Goal: Check status: Check status

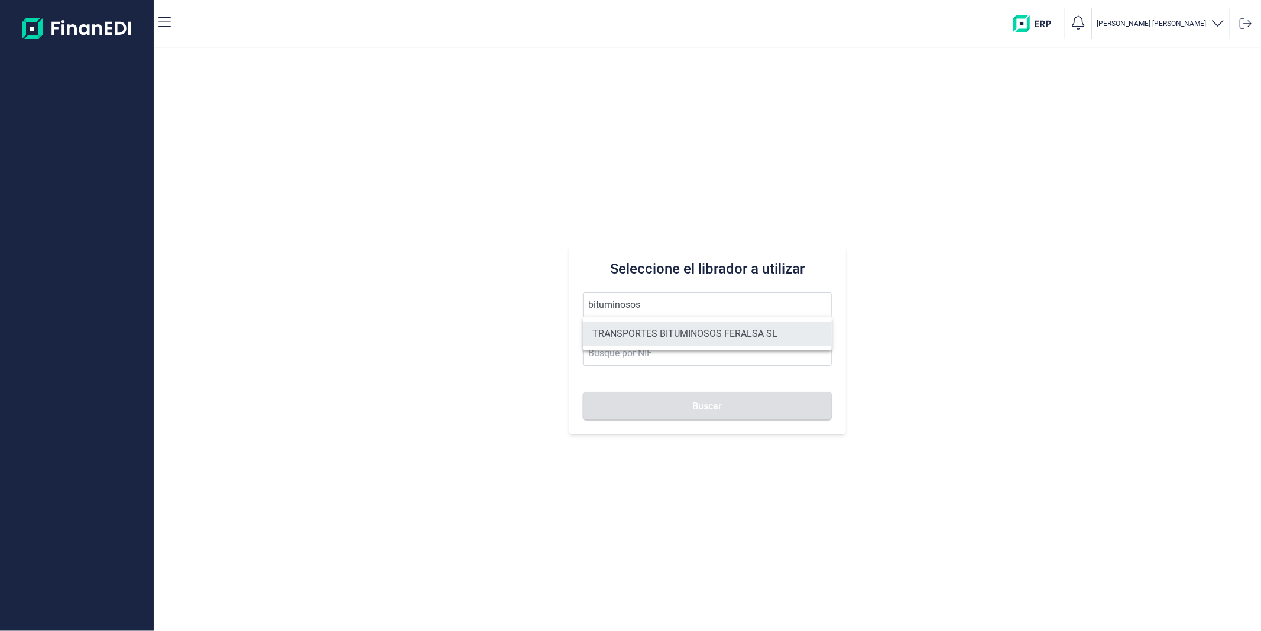
click at [666, 332] on li "TRANSPORTES BITUMINOSOS FERALSA SL" at bounding box center [707, 334] width 248 height 24
type input "TRANSPORTES BITUMINOSOS FERALSA SL"
type input "B33100736"
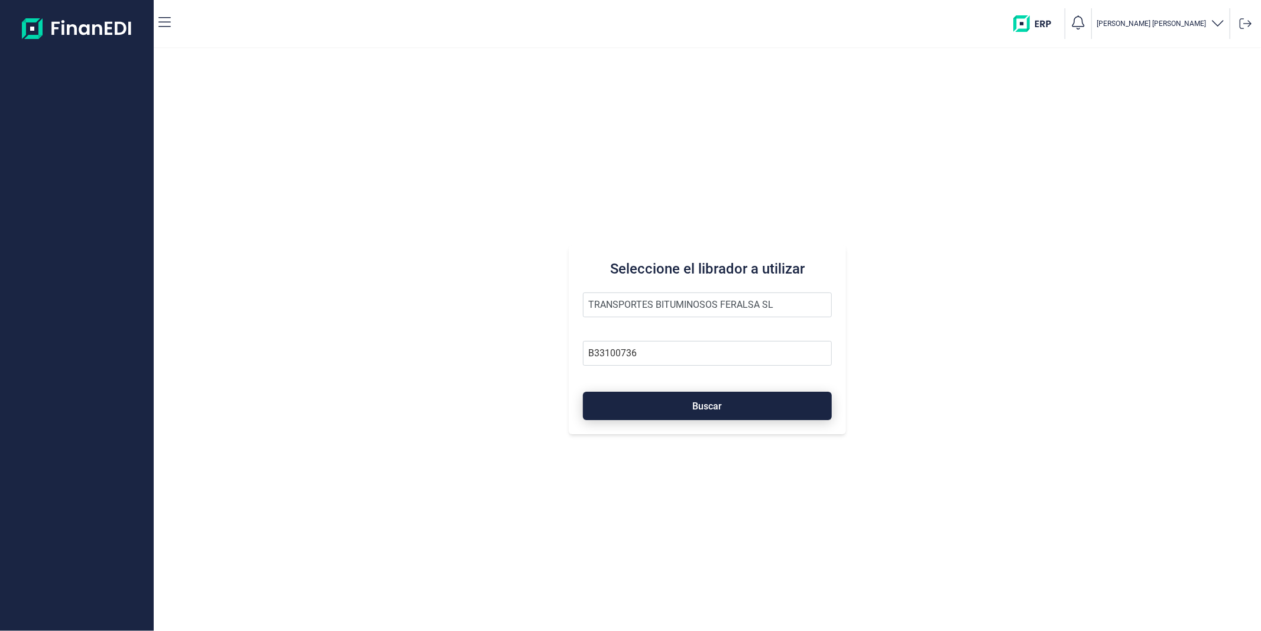
click at [680, 405] on button "Buscar" at bounding box center [707, 406] width 248 height 28
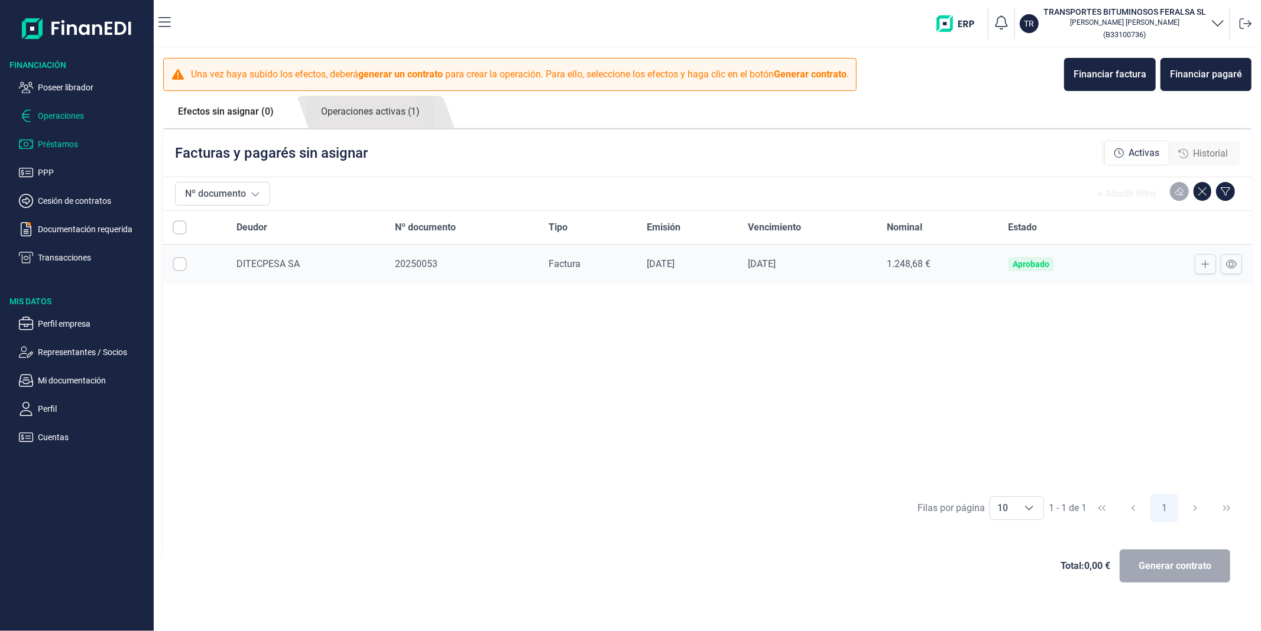
checkbox input "true"
click at [391, 115] on link "Operaciones activas (1)" at bounding box center [370, 112] width 128 height 33
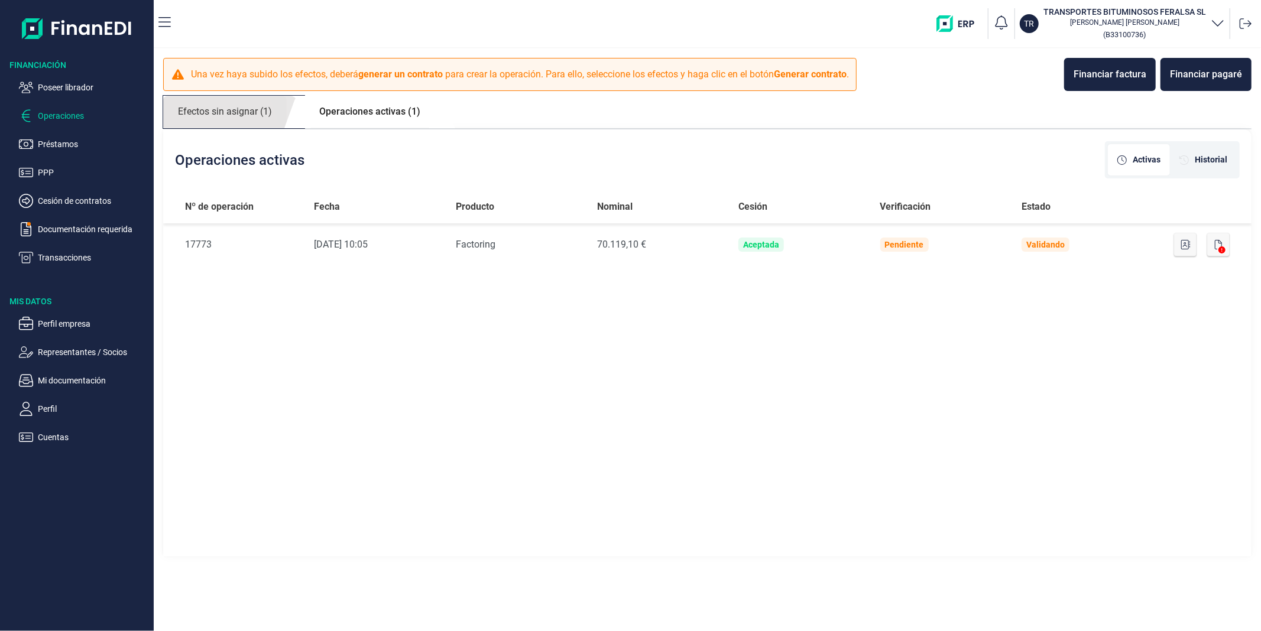
click at [223, 122] on link "Efectos sin asignar (1)" at bounding box center [225, 112] width 124 height 33
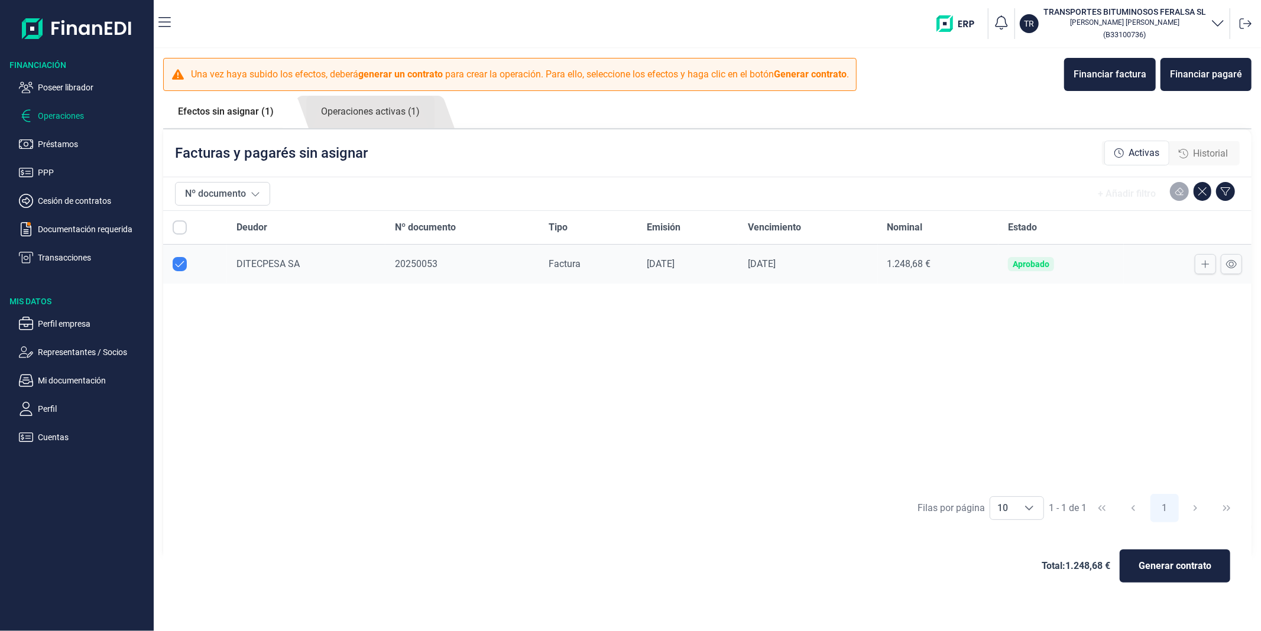
checkbox input "true"
click at [356, 112] on link "Operaciones activas (1)" at bounding box center [370, 112] width 128 height 33
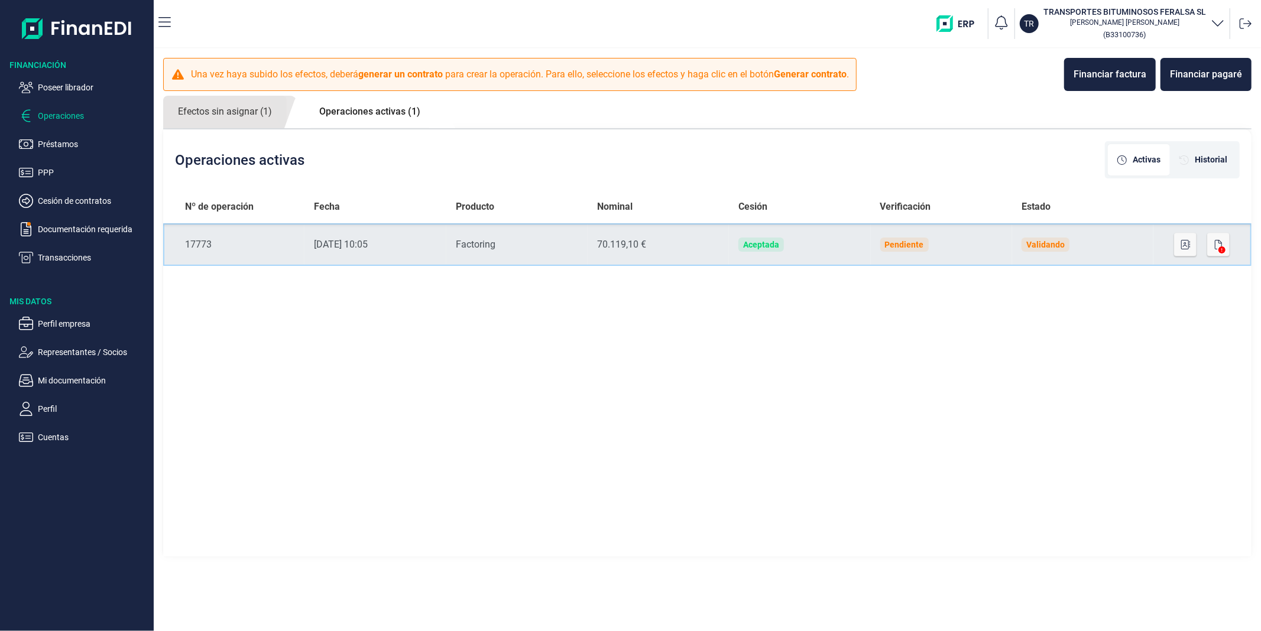
click at [698, 251] on div "70.119,10 €" at bounding box center [658, 245] width 122 height 14
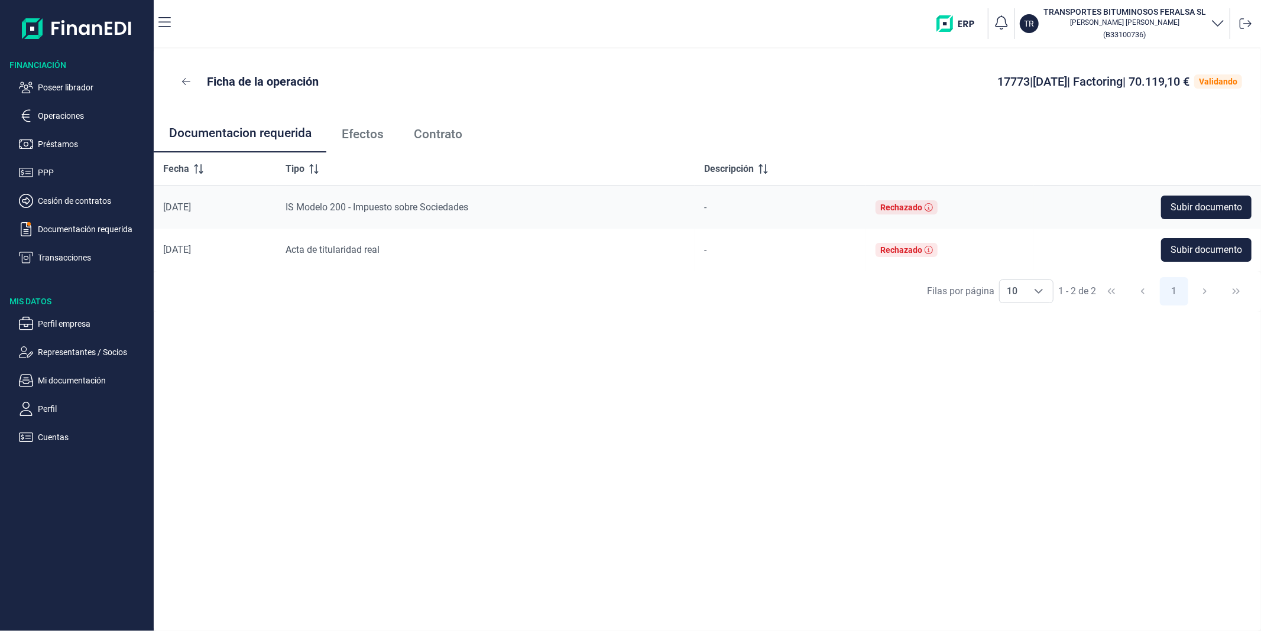
click at [356, 131] on span "Efectos" at bounding box center [363, 134] width 42 height 12
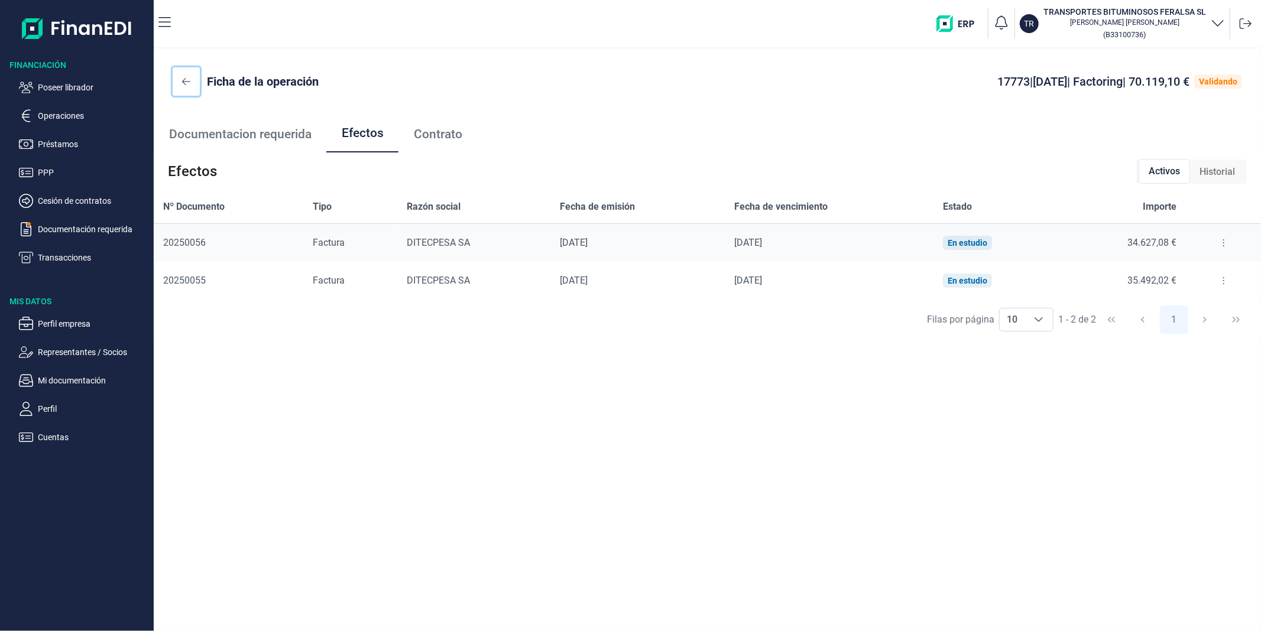
click at [185, 77] on icon at bounding box center [186, 81] width 8 height 9
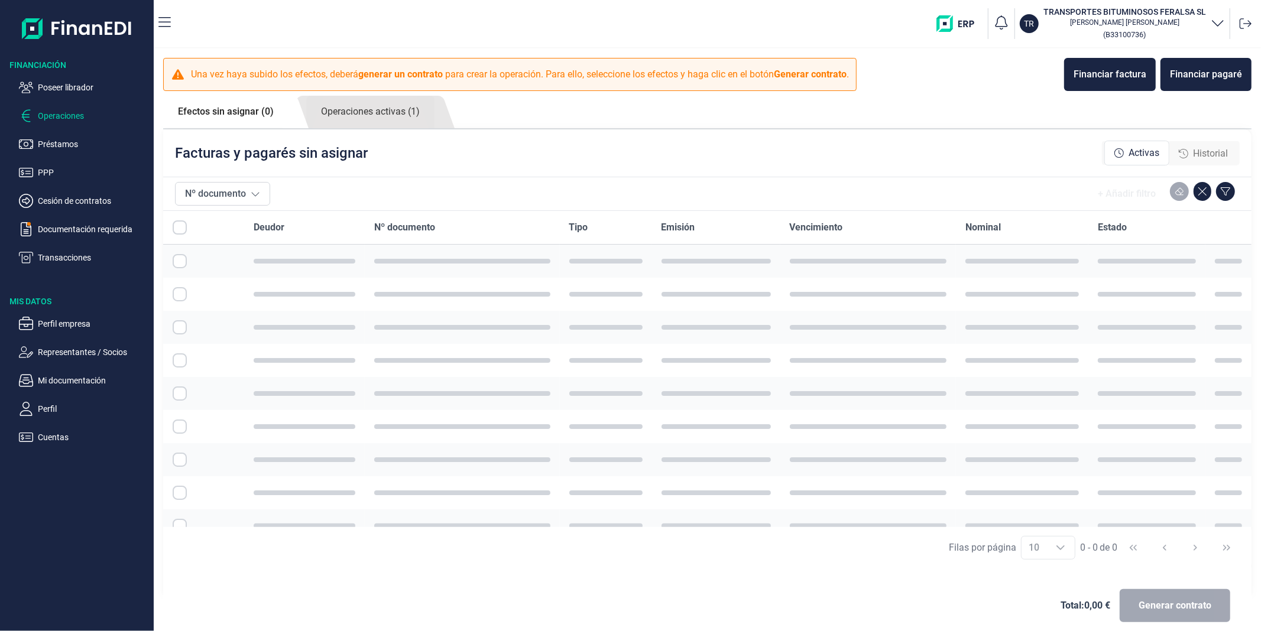
checkbox input "true"
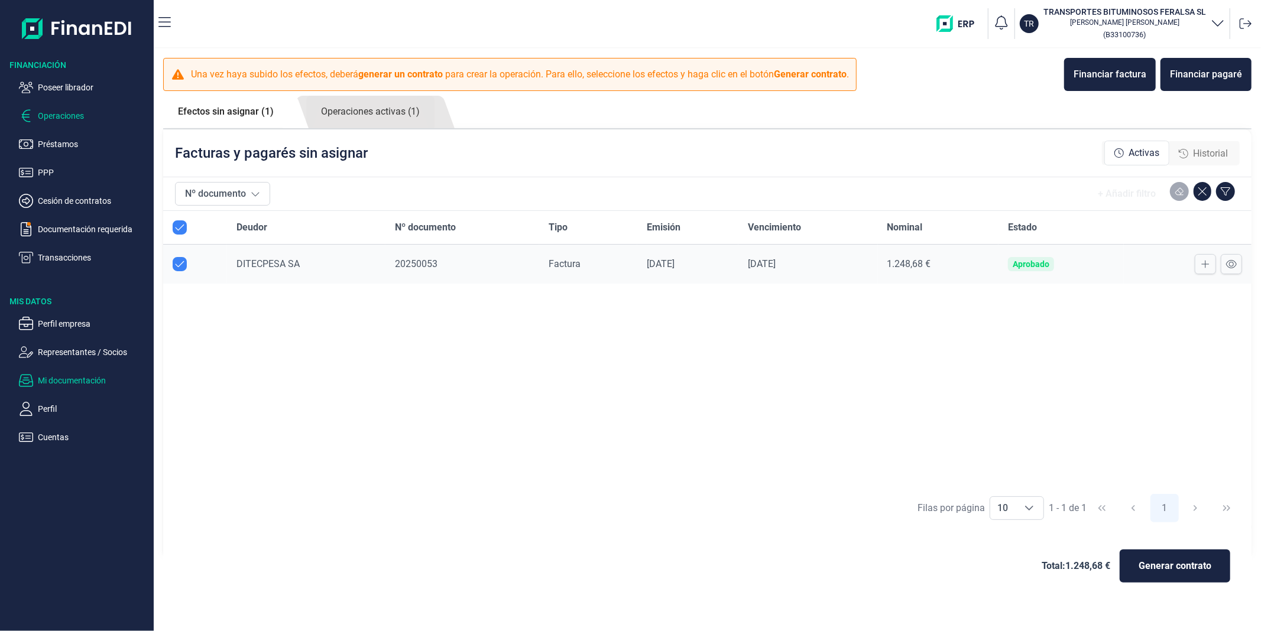
click at [51, 378] on p "Mi documentación" at bounding box center [93, 381] width 111 height 14
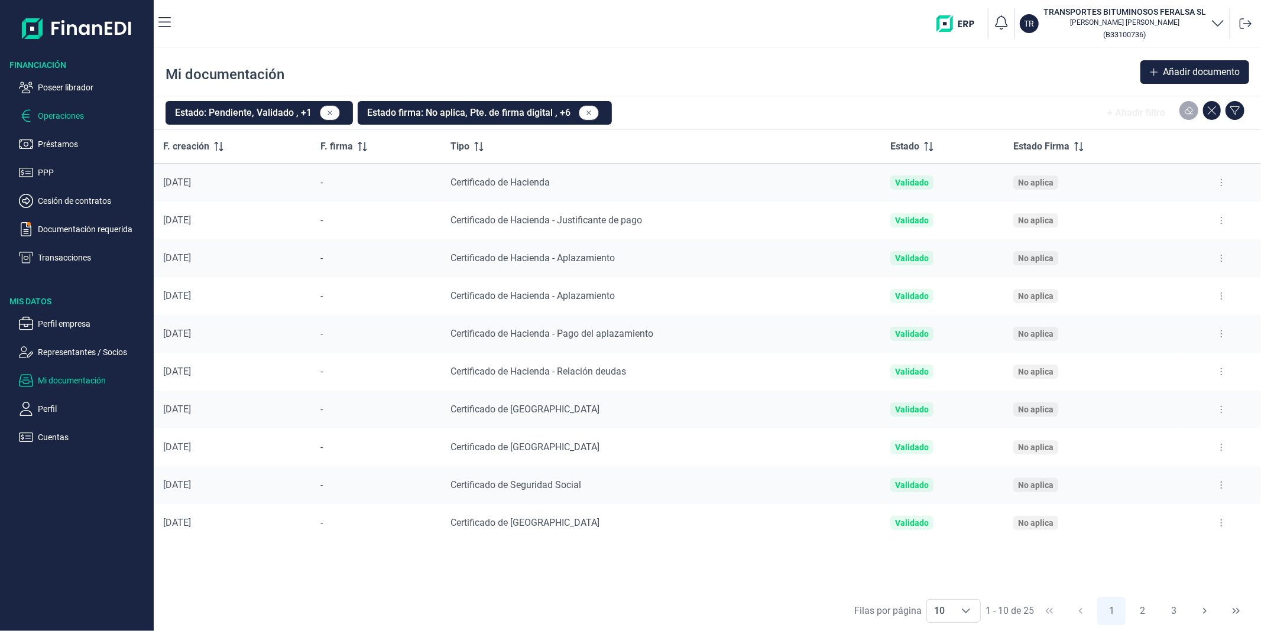
click at [51, 117] on p "Operaciones" at bounding box center [93, 116] width 111 height 14
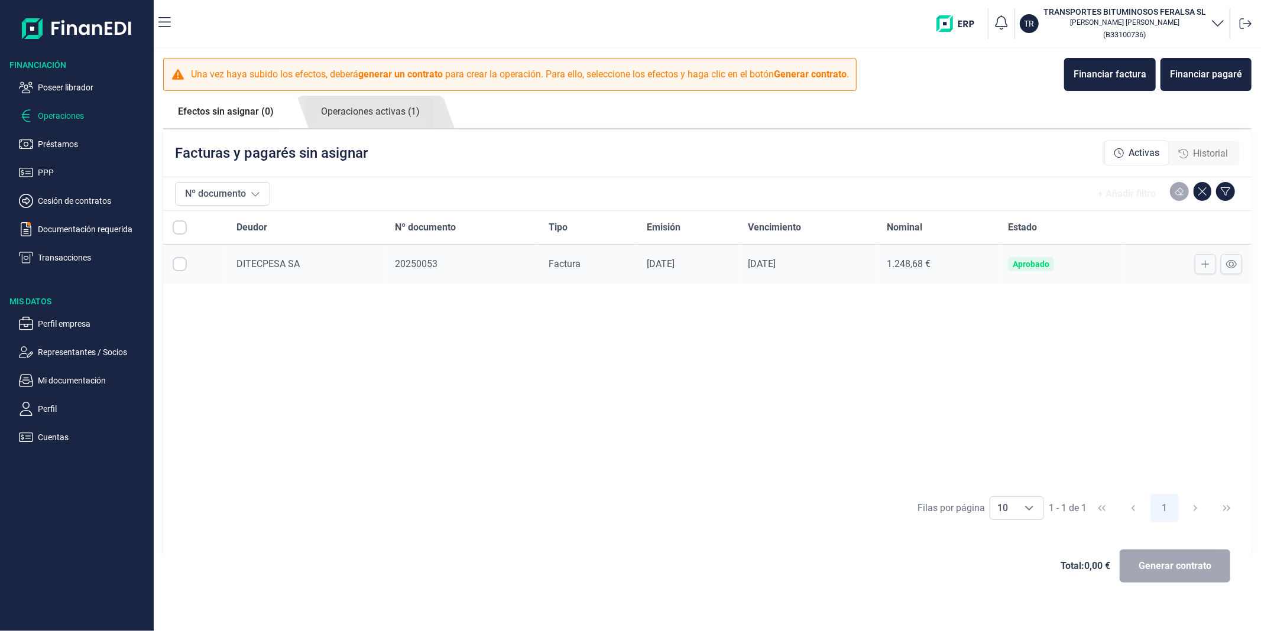
checkbox input "true"
click at [69, 232] on p "Documentación requerida" at bounding box center [93, 229] width 111 height 14
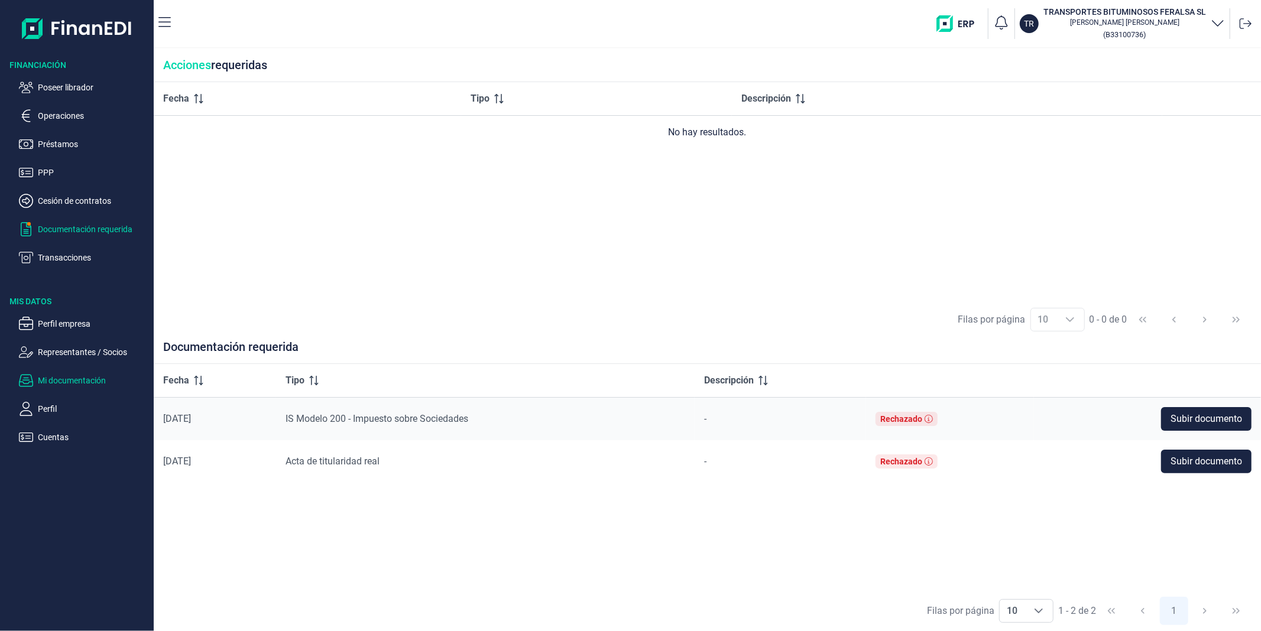
click at [90, 375] on p "Mi documentación" at bounding box center [93, 381] width 111 height 14
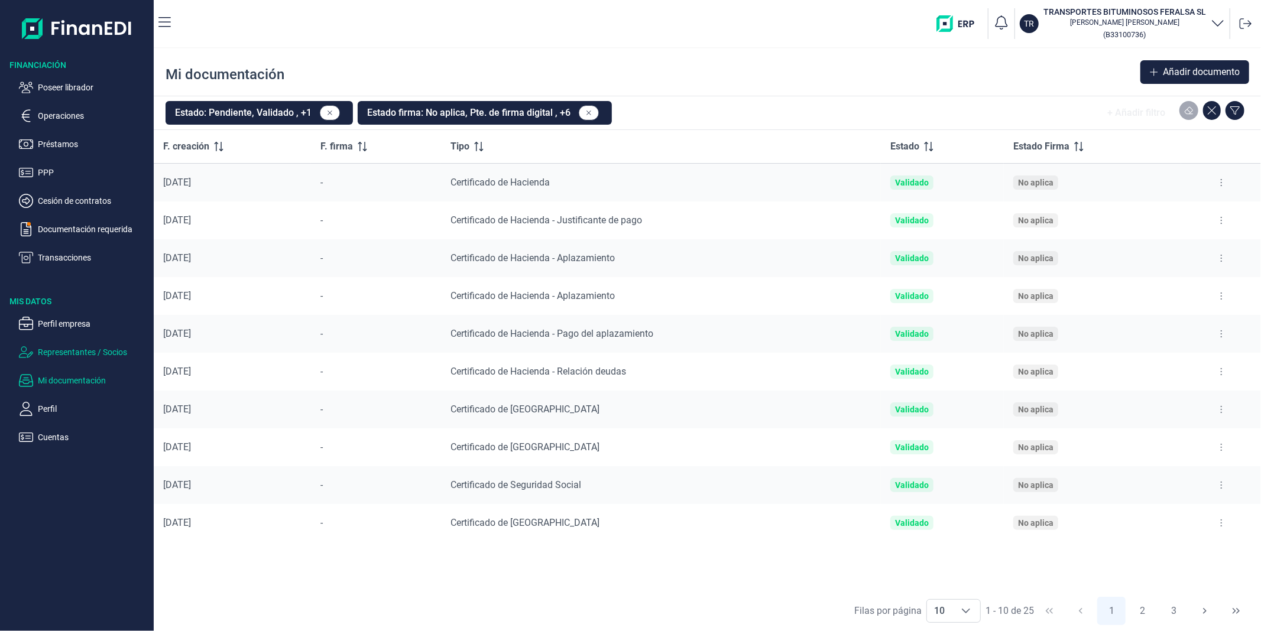
click at [63, 356] on p "Representantes / Socios" at bounding box center [93, 352] width 111 height 14
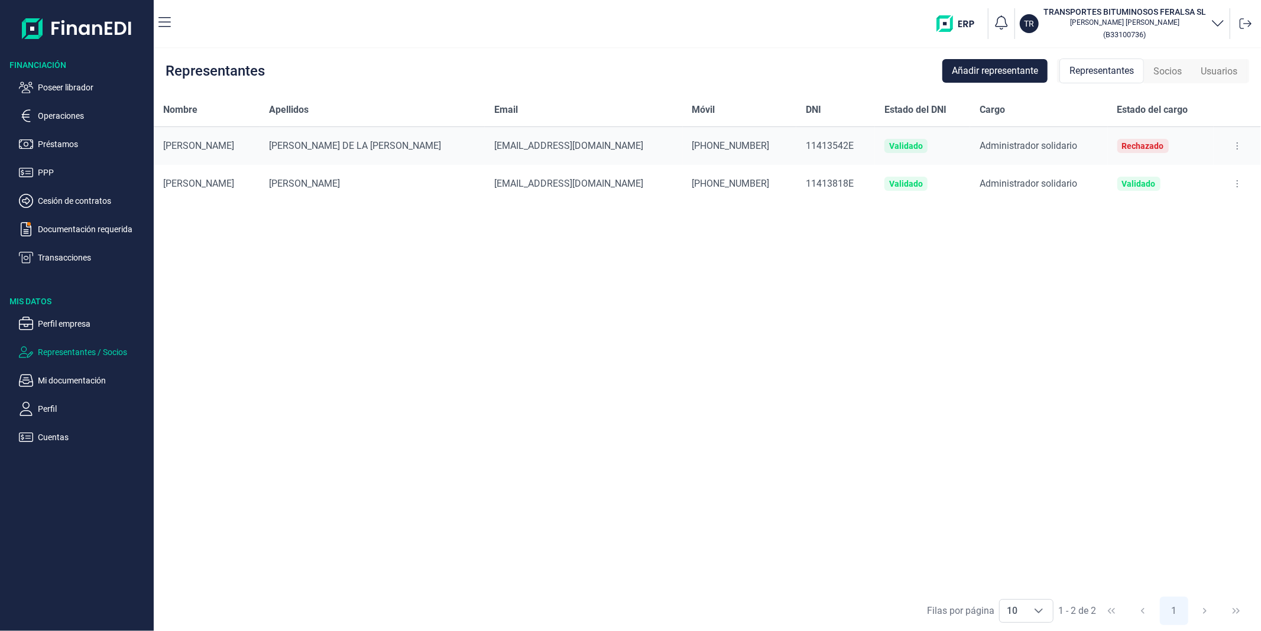
click at [1236, 145] on icon at bounding box center [1237, 145] width 2 height 9
click at [336, 300] on div "Nombre Apellidos Email Móvil DNI Estado del DNI Cargo Estado del cargo [PERSON_…" at bounding box center [707, 341] width 1107 height 497
click at [80, 378] on p "Mi documentación" at bounding box center [93, 381] width 111 height 14
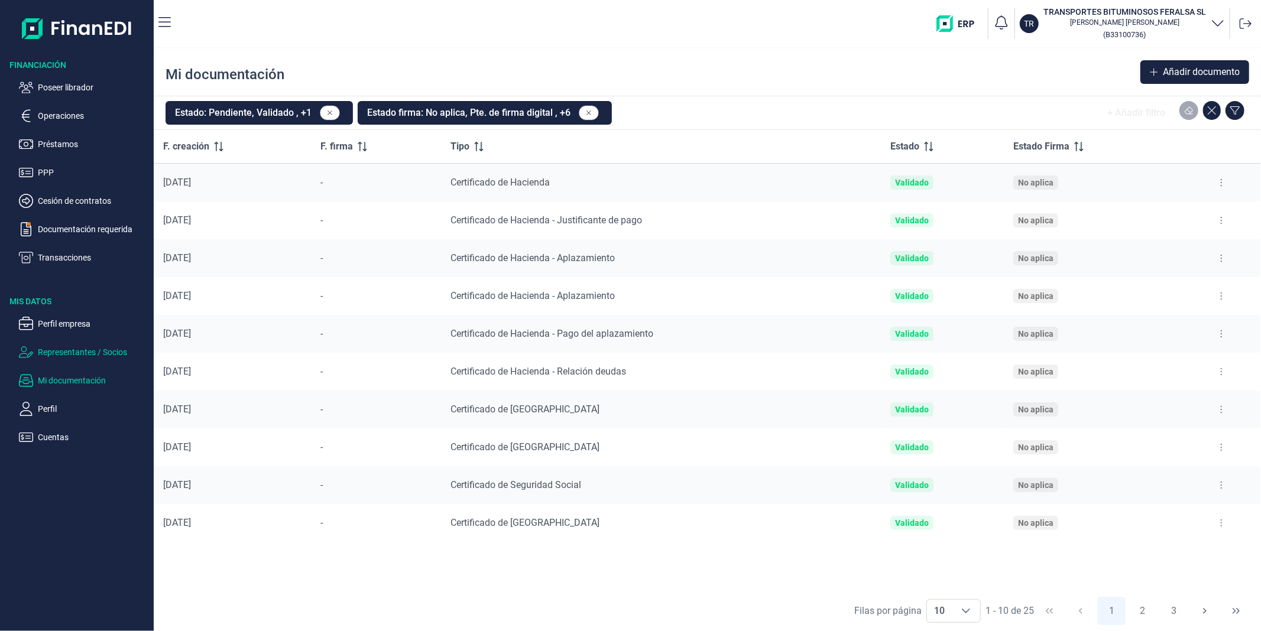
click at [61, 353] on p "Representantes / Socios" at bounding box center [93, 352] width 111 height 14
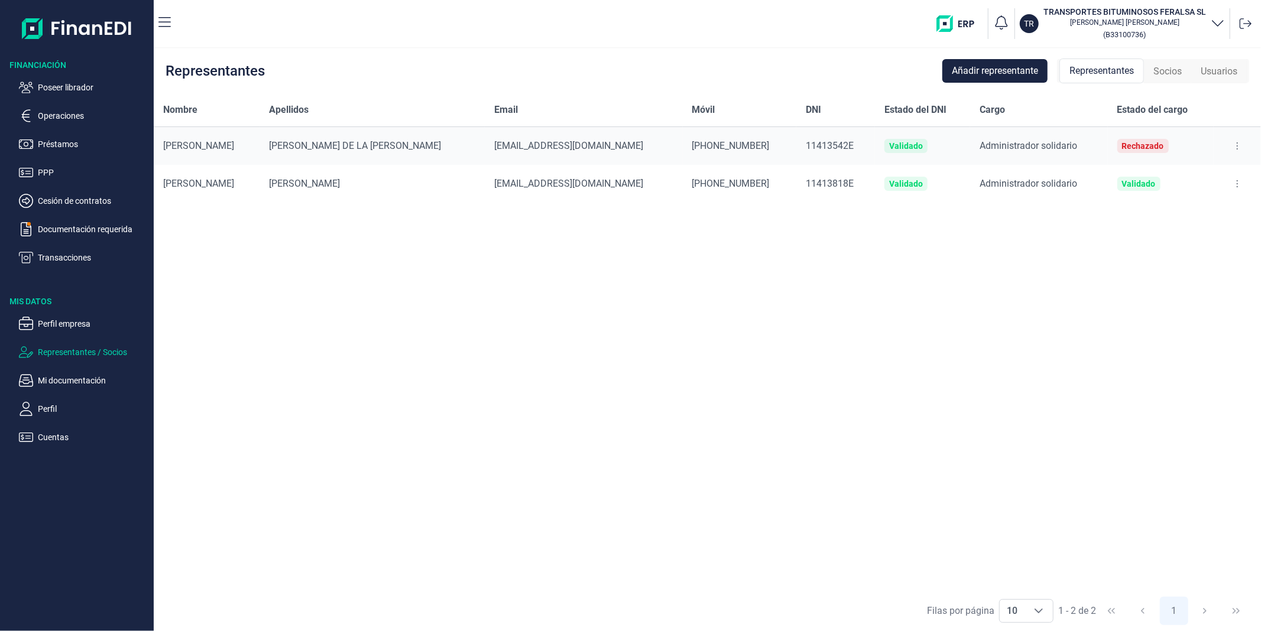
click at [1124, 144] on div "Rechazado" at bounding box center [1143, 145] width 42 height 9
click at [1240, 142] on button at bounding box center [1237, 146] width 21 height 19
click at [683, 263] on div "Nombre Apellidos Email Móvil DNI Estado del DNI Cargo Estado del cargo [PERSON_…" at bounding box center [707, 341] width 1107 height 497
click at [1157, 69] on span "Socios" at bounding box center [1167, 71] width 28 height 14
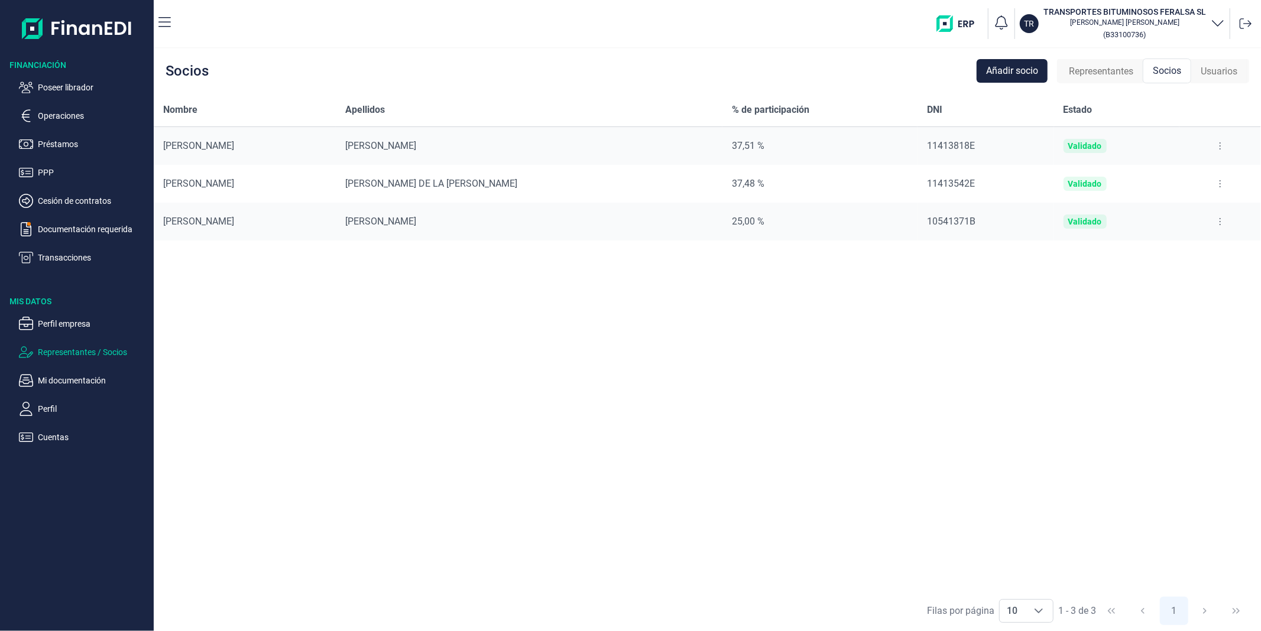
click at [1114, 72] on span "Representantes" at bounding box center [1101, 71] width 64 height 14
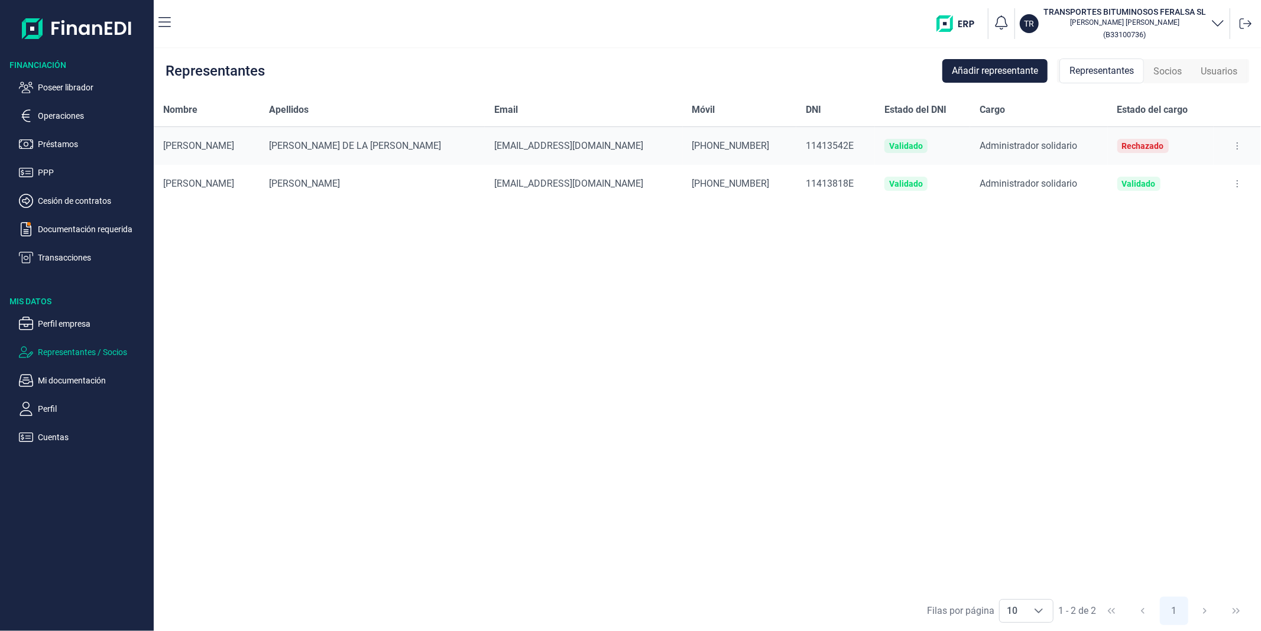
click at [1173, 65] on span "Socios" at bounding box center [1167, 71] width 28 height 14
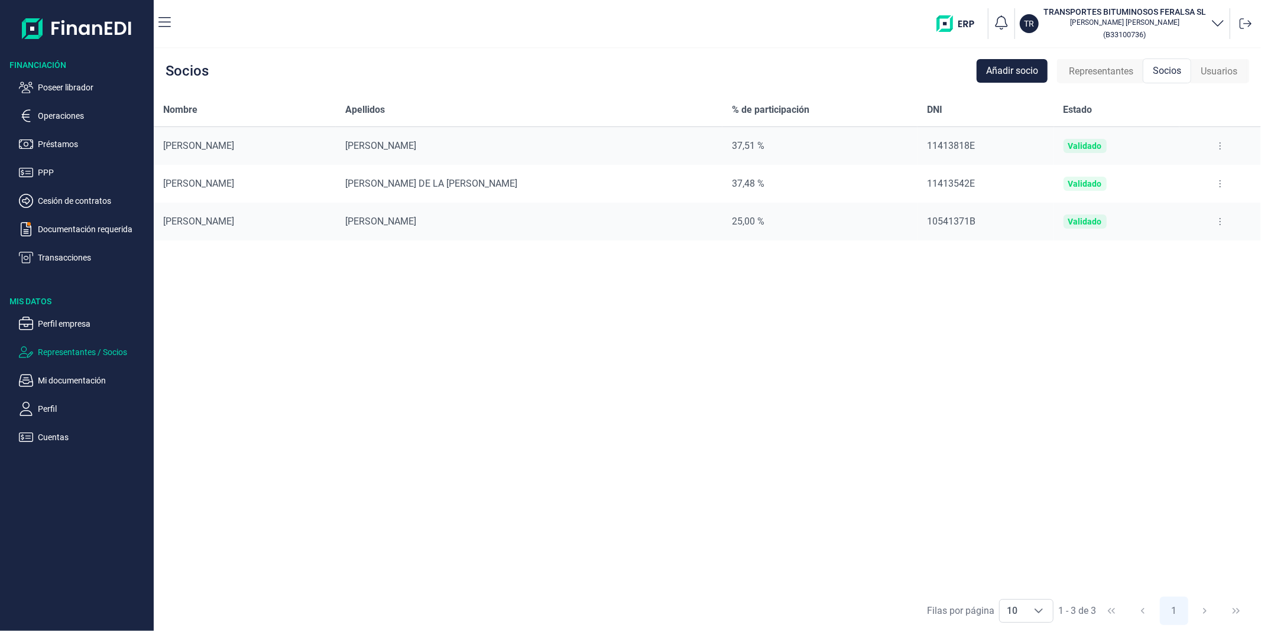
click at [1216, 70] on span "Usuarios" at bounding box center [1219, 71] width 37 height 14
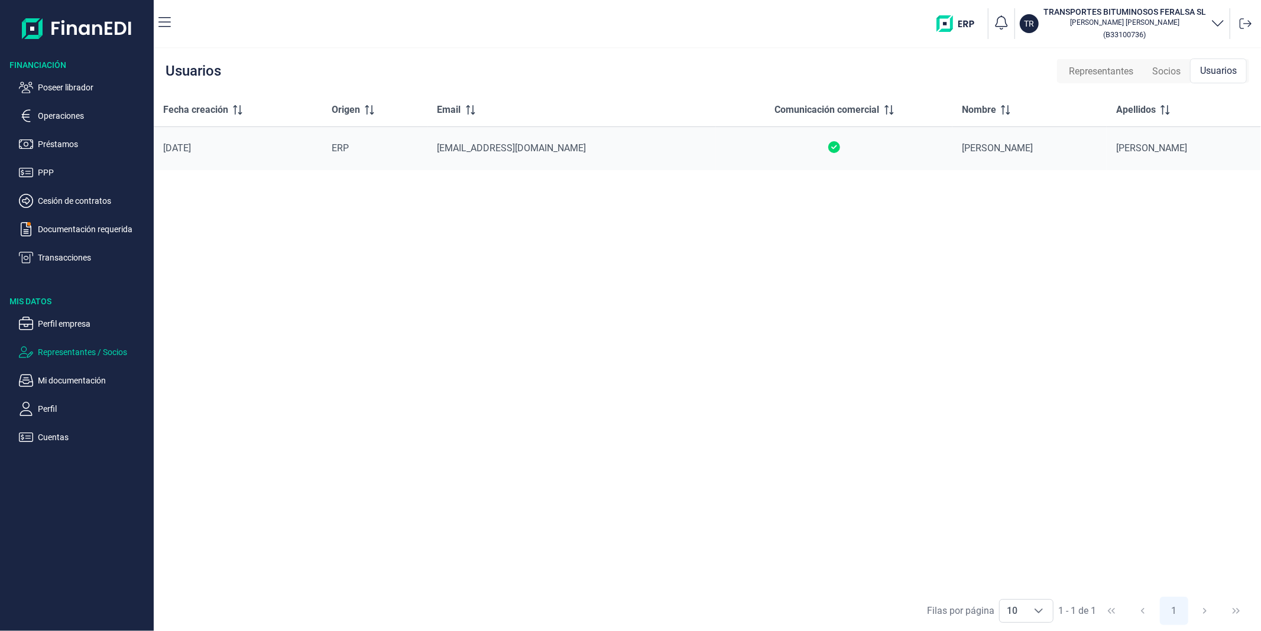
click at [1167, 73] on span "Socios" at bounding box center [1166, 71] width 28 height 14
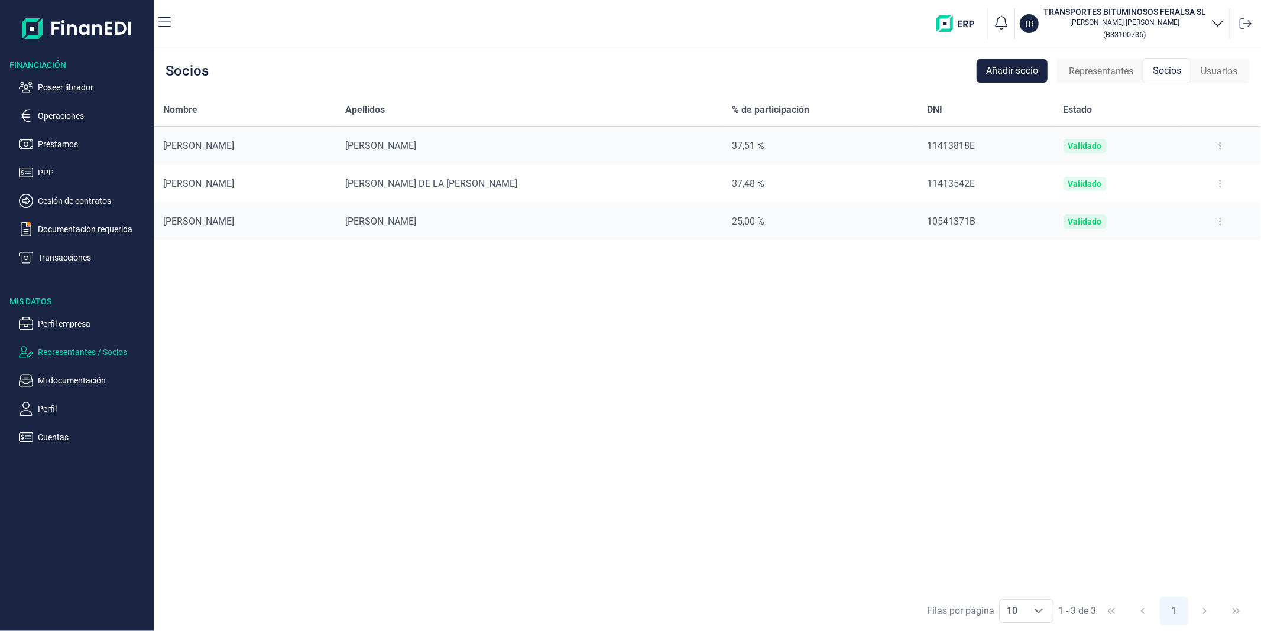
click at [1238, 72] on div "Usuarios" at bounding box center [1219, 72] width 56 height 24
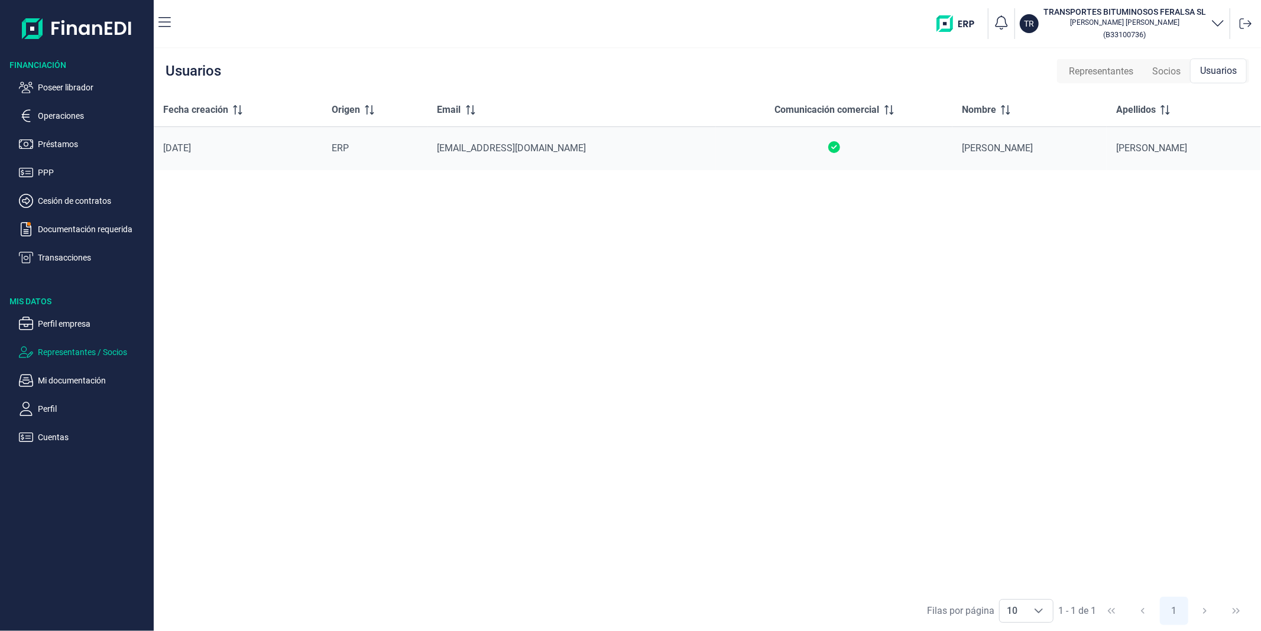
click at [1181, 77] on div "Socios" at bounding box center [1166, 72] width 47 height 24
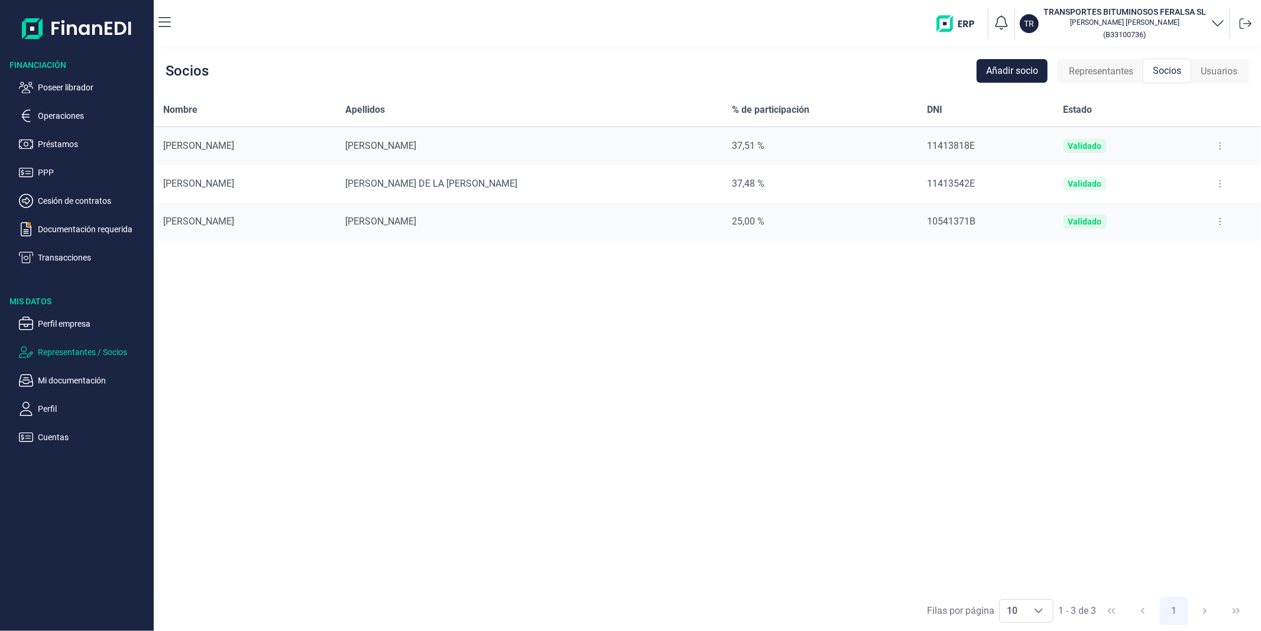
click at [1078, 74] on span "Representantes" at bounding box center [1101, 71] width 64 height 14
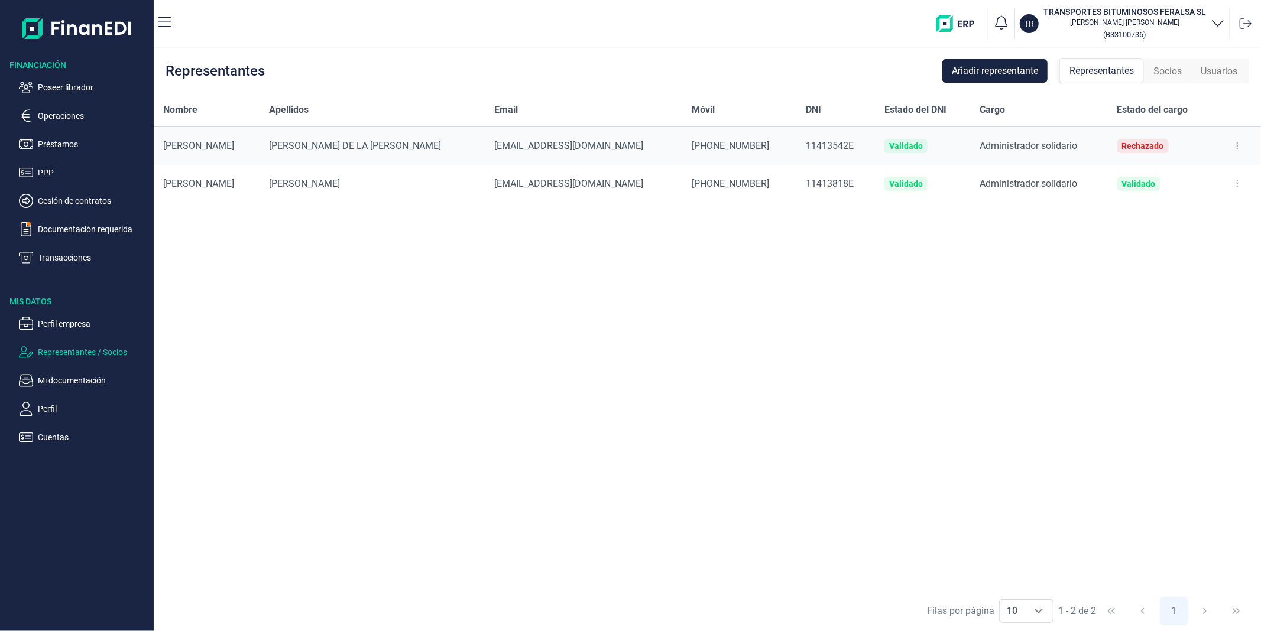
click at [1156, 69] on span "Socios" at bounding box center [1167, 71] width 28 height 14
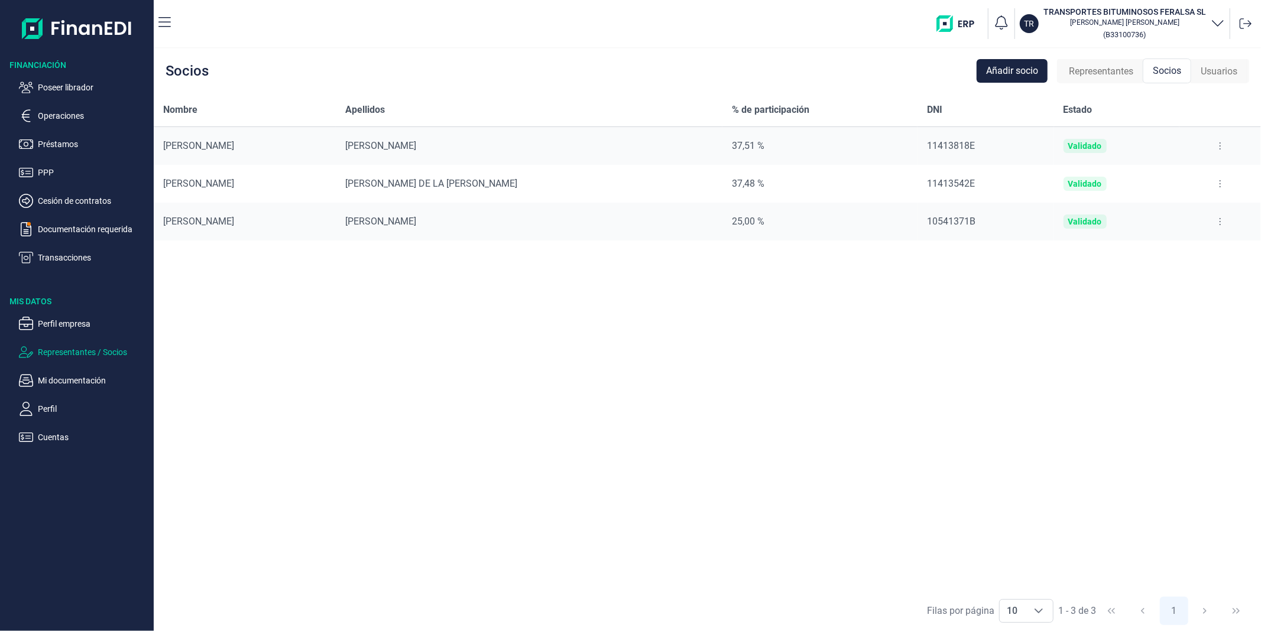
click at [1212, 218] on button at bounding box center [1219, 221] width 21 height 19
click at [1079, 63] on div "Representantes" at bounding box center [1100, 72] width 83 height 24
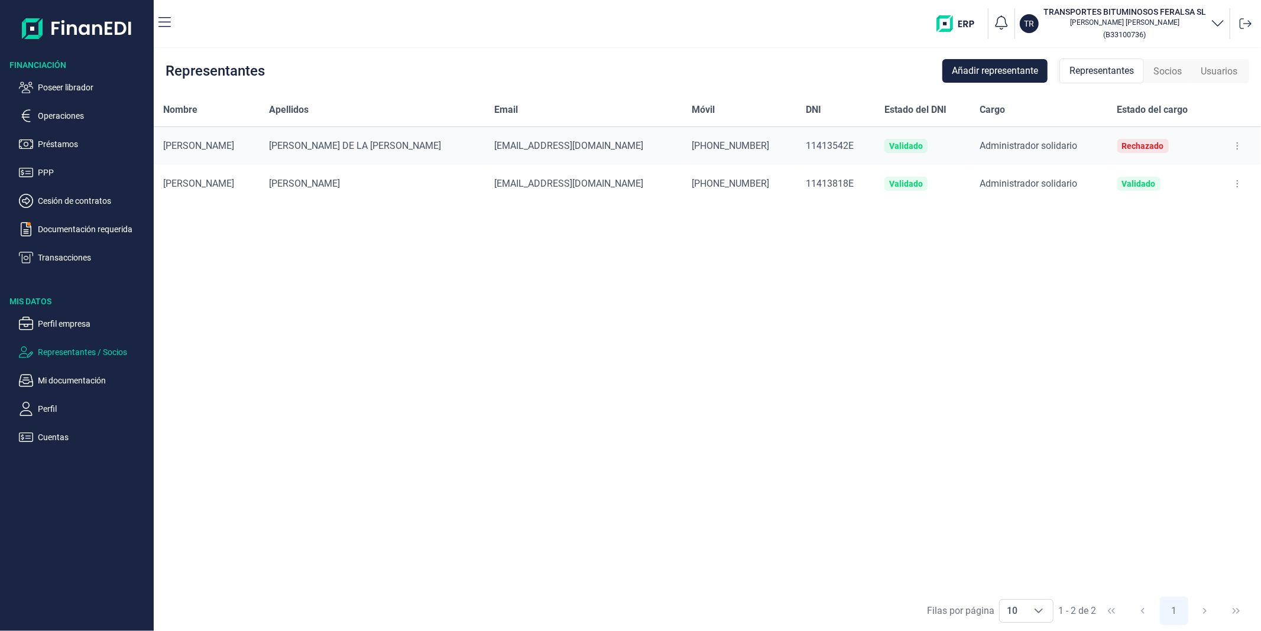
click at [1201, 71] on span "Usuarios" at bounding box center [1219, 71] width 37 height 14
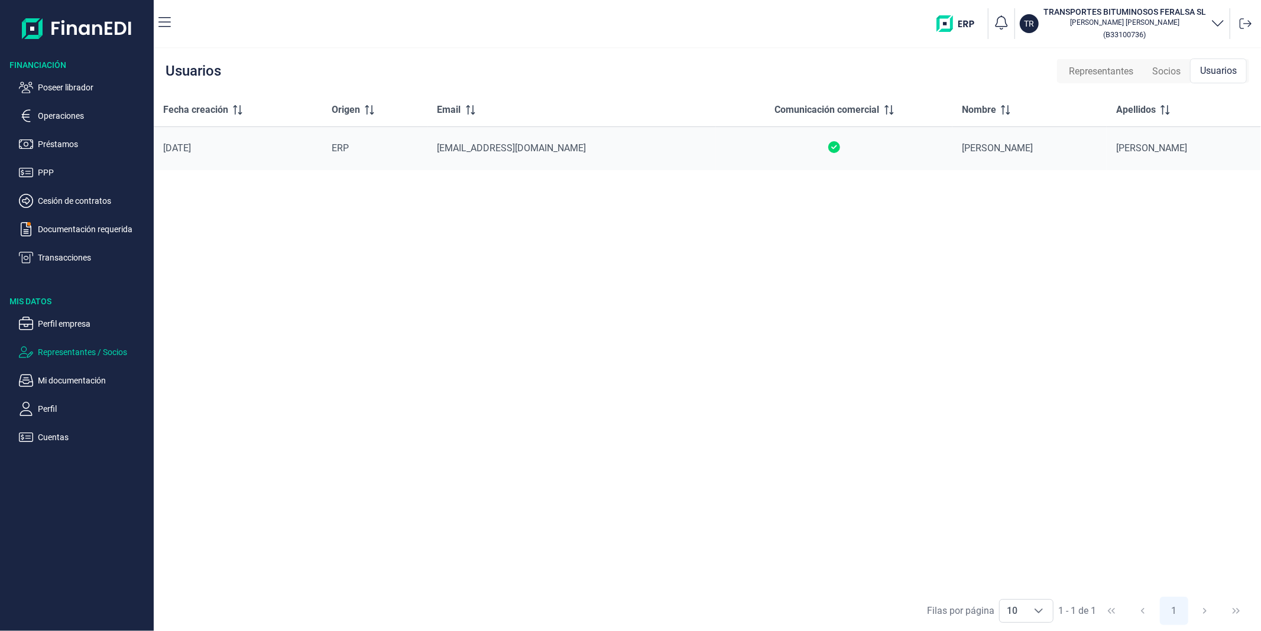
click at [1177, 67] on span "Socios" at bounding box center [1166, 71] width 28 height 14
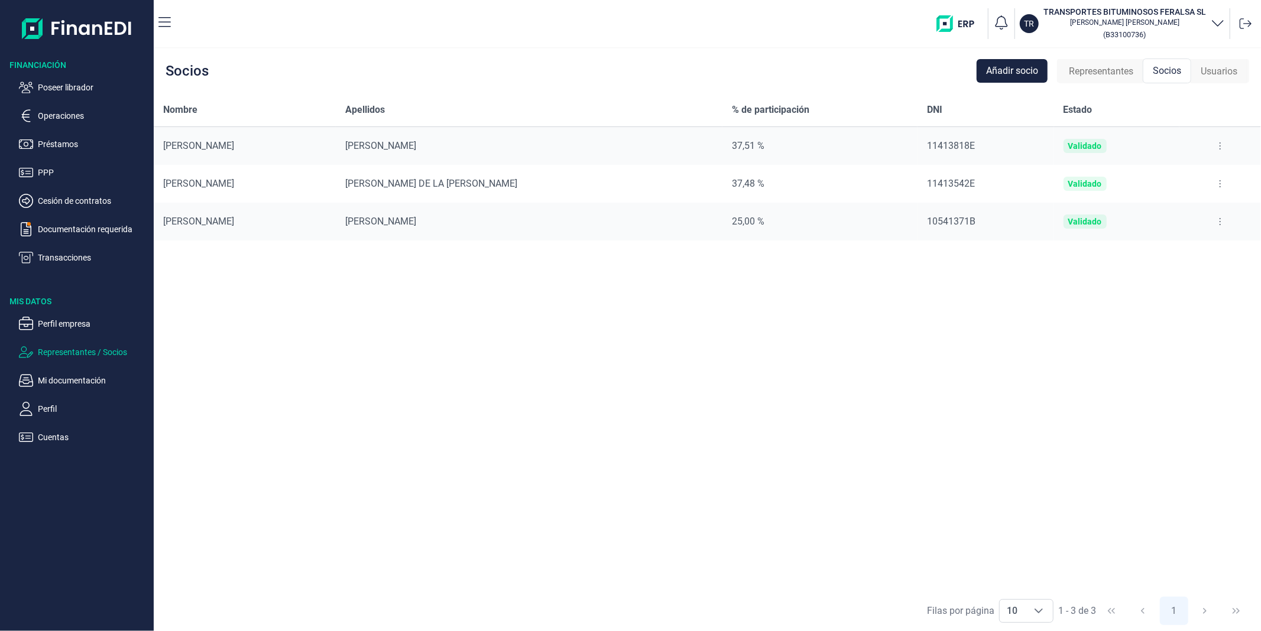
click at [1085, 79] on div "Representantes" at bounding box center [1100, 72] width 83 height 24
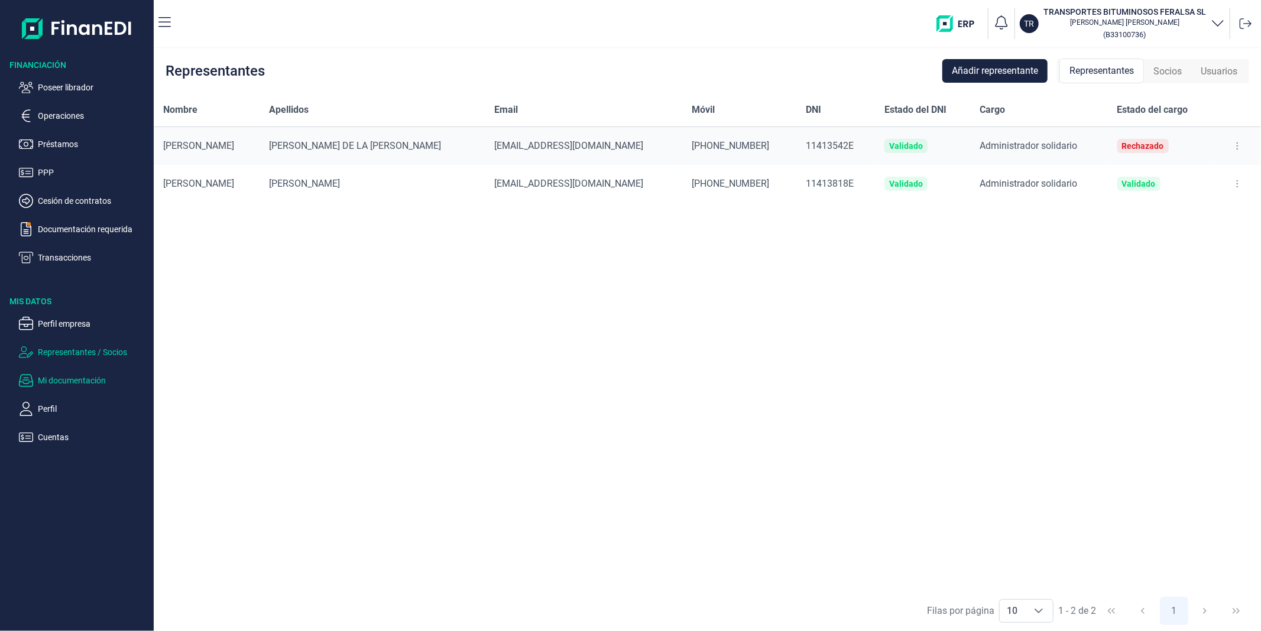
click at [69, 385] on p "Mi documentación" at bounding box center [93, 381] width 111 height 14
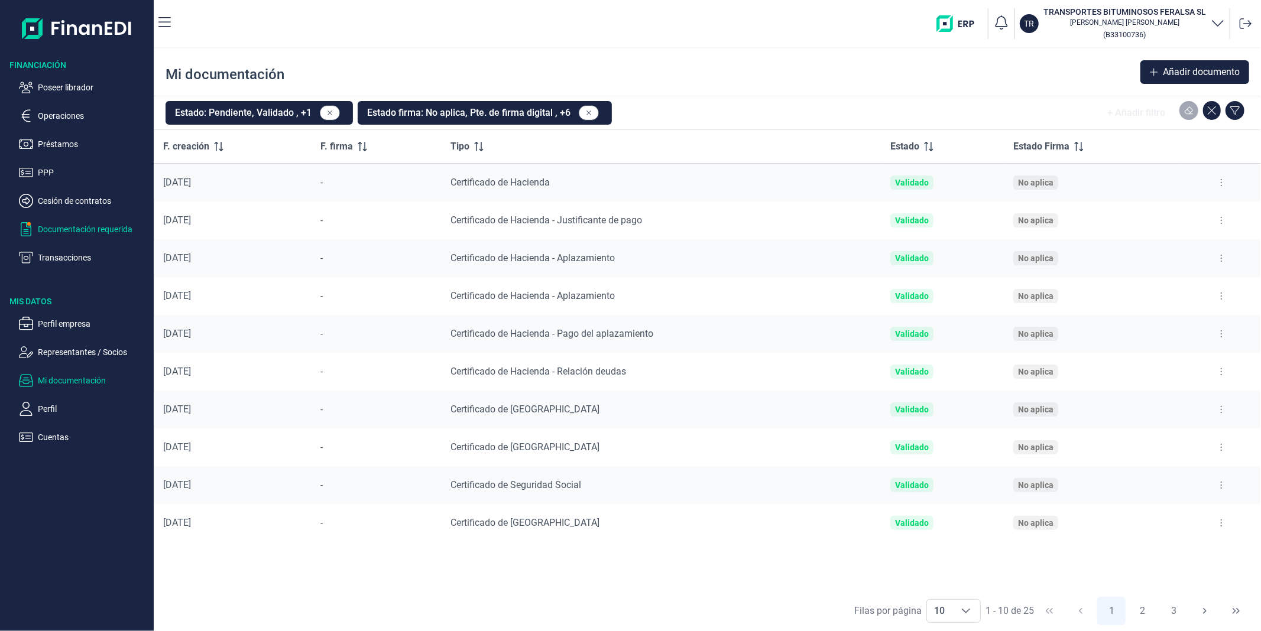
click at [48, 226] on p "Documentación requerida" at bounding box center [93, 229] width 111 height 14
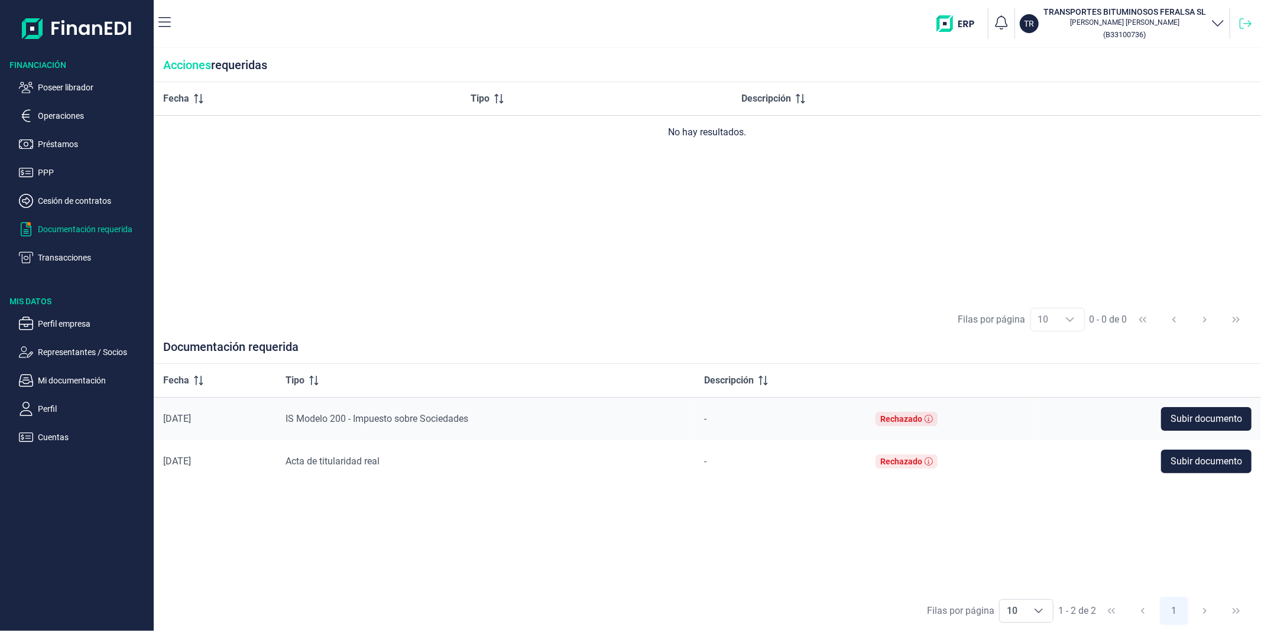
click at [1246, 21] on icon at bounding box center [1246, 24] width 12 height 12
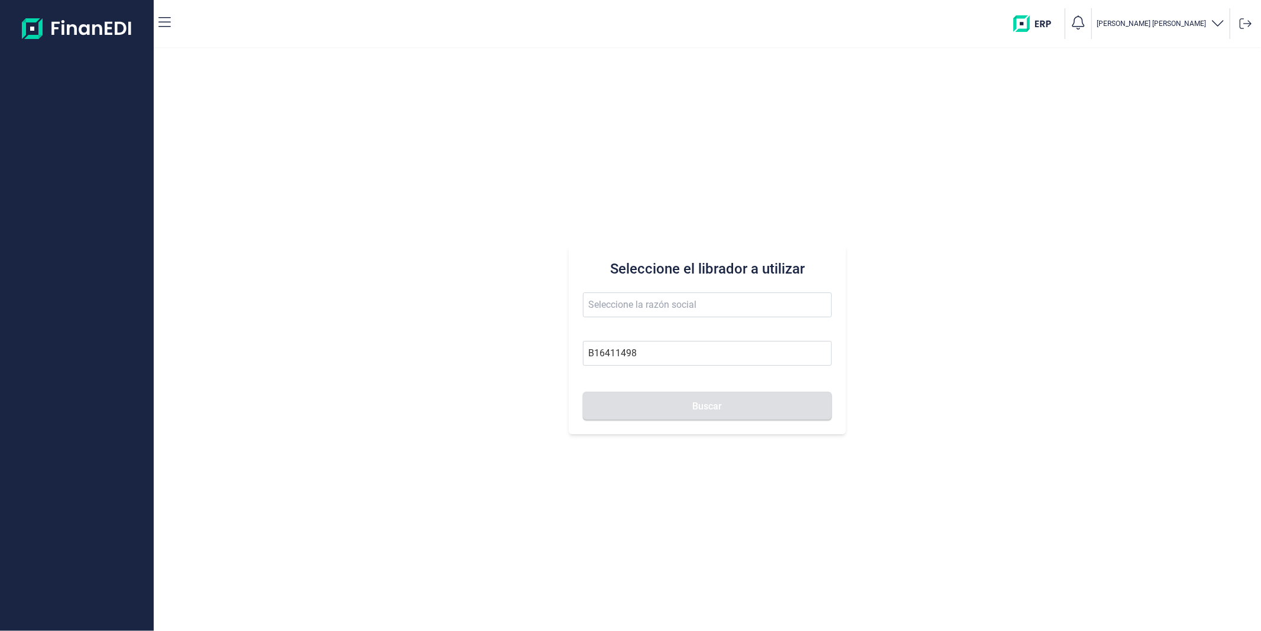
type input "B16411498"
type input "COLIBRÍ EDICIONES SL"
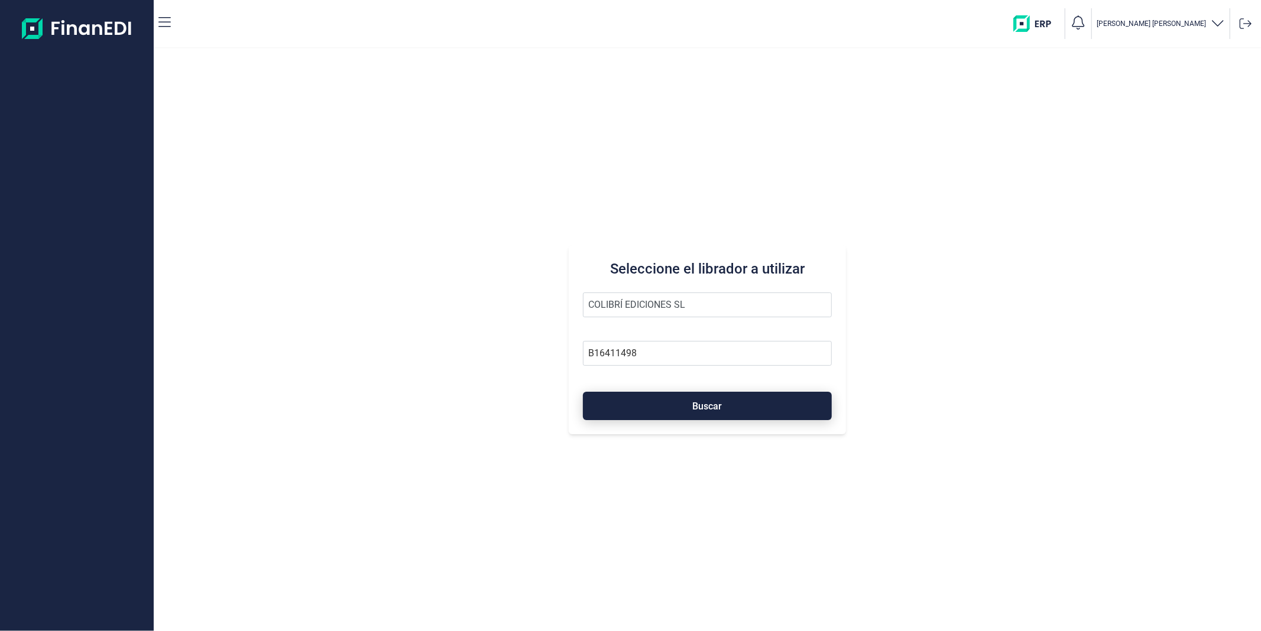
click at [649, 406] on button "Buscar" at bounding box center [707, 406] width 248 height 28
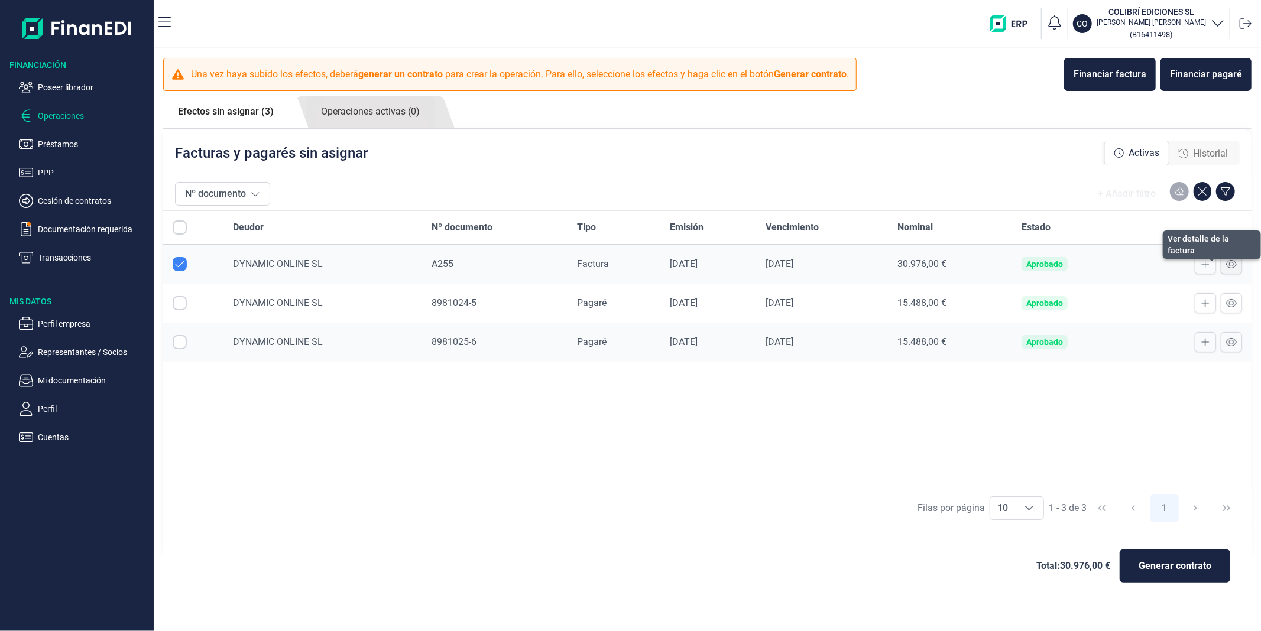
click at [1237, 264] on icon at bounding box center [1231, 263] width 11 height 9
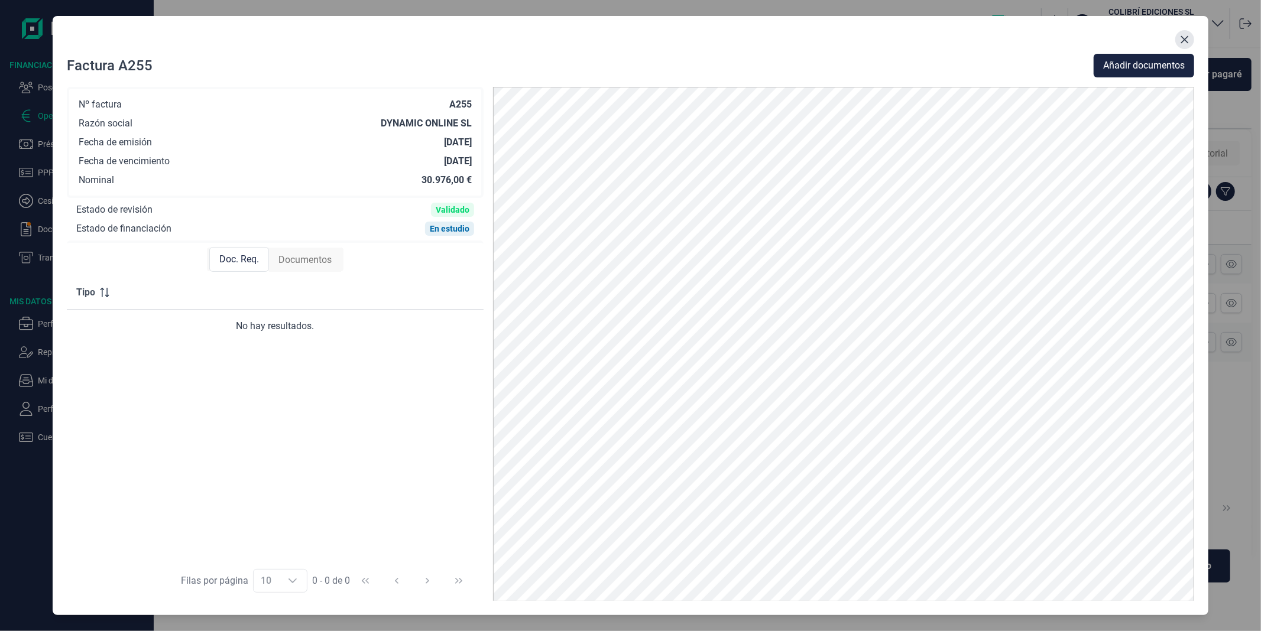
click at [1181, 46] on button "Close" at bounding box center [1184, 39] width 19 height 19
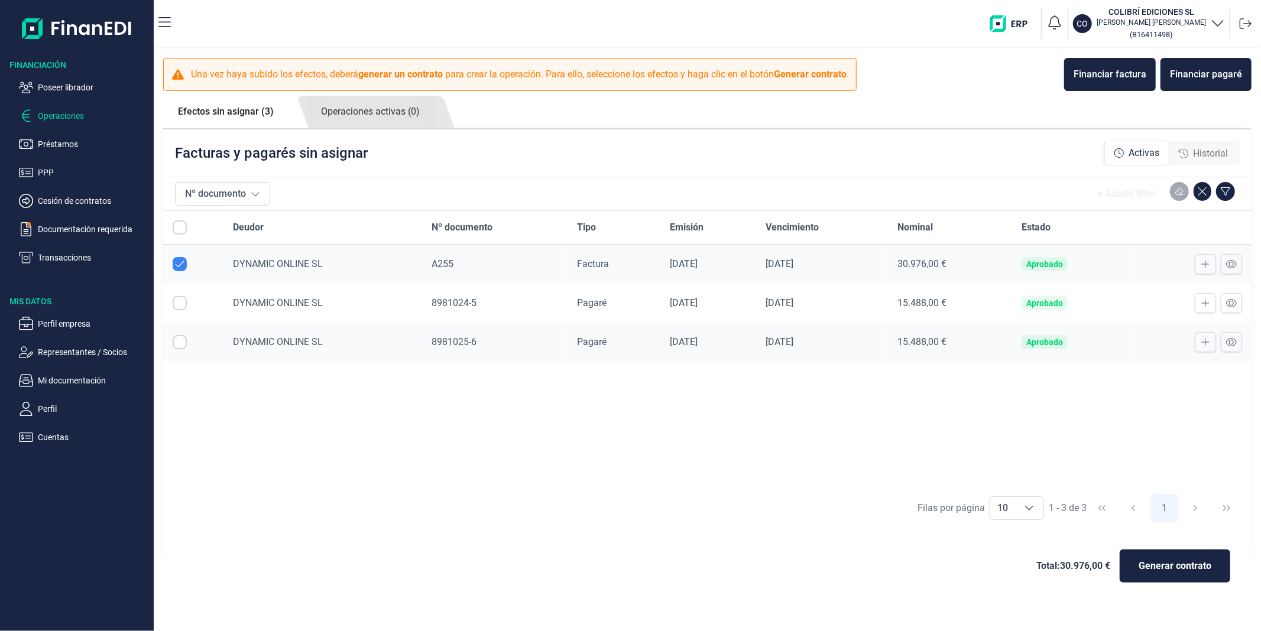
click at [181, 264] on input "Row Unselected null" at bounding box center [180, 264] width 14 height 14
click at [182, 267] on input "Row Selected null" at bounding box center [180, 264] width 14 height 14
click at [179, 264] on input "Row Unselected null" at bounding box center [180, 264] width 14 height 14
checkbox input "false"
click at [184, 307] on input "Row Selected null" at bounding box center [180, 303] width 14 height 14
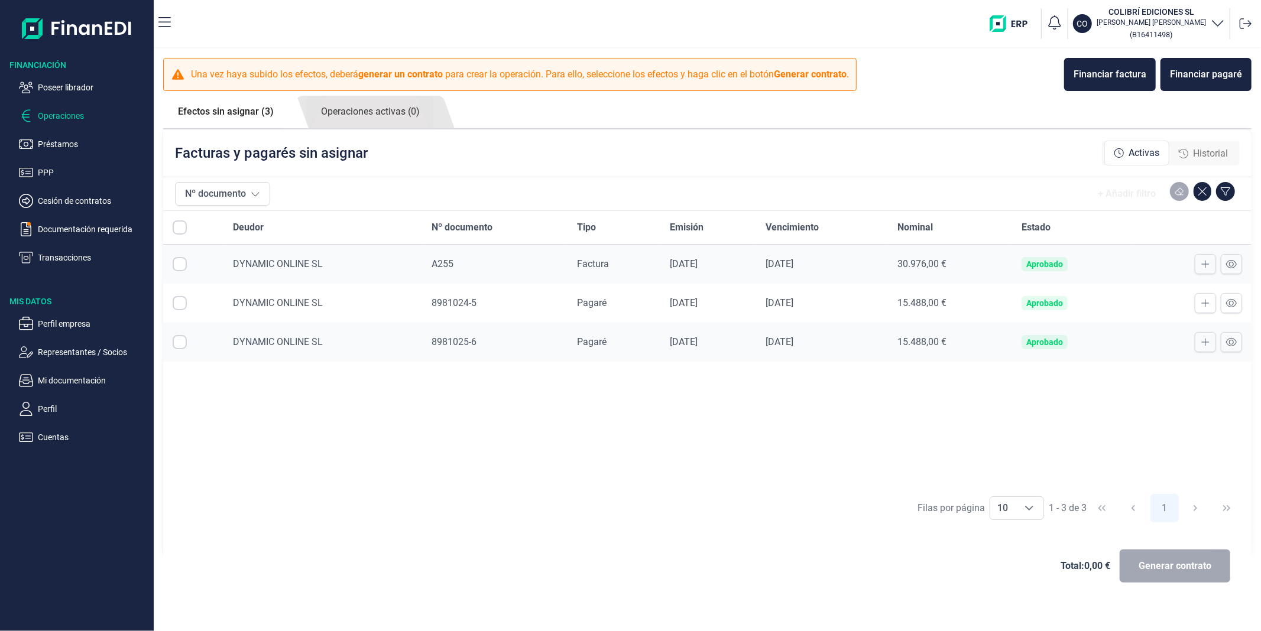
checkbox input "true"
click at [181, 340] on input "Row Selected null" at bounding box center [180, 342] width 14 height 14
checkbox input "true"
click at [179, 306] on input "Row Unselected null" at bounding box center [180, 303] width 14 height 14
checkbox input "false"
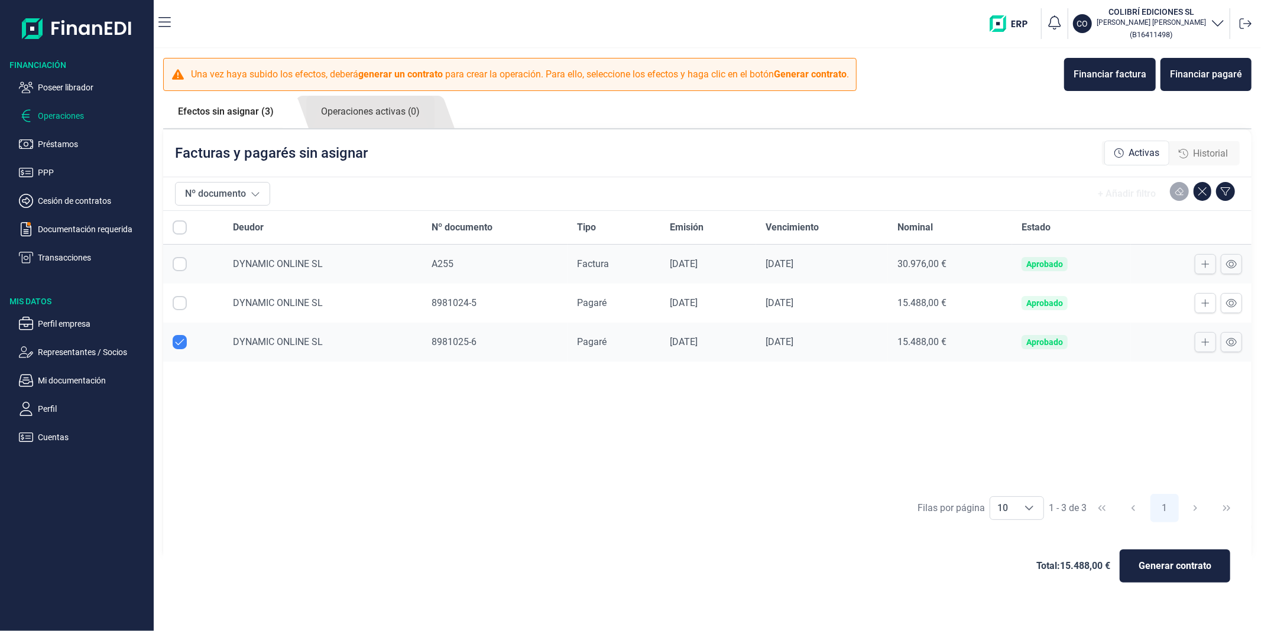
click at [180, 339] on input "Row Unselected null" at bounding box center [180, 342] width 14 height 14
checkbox input "false"
click at [175, 310] on td at bounding box center [193, 303] width 60 height 39
click at [186, 299] on input "Row Selected null" at bounding box center [180, 303] width 14 height 14
checkbox input "true"
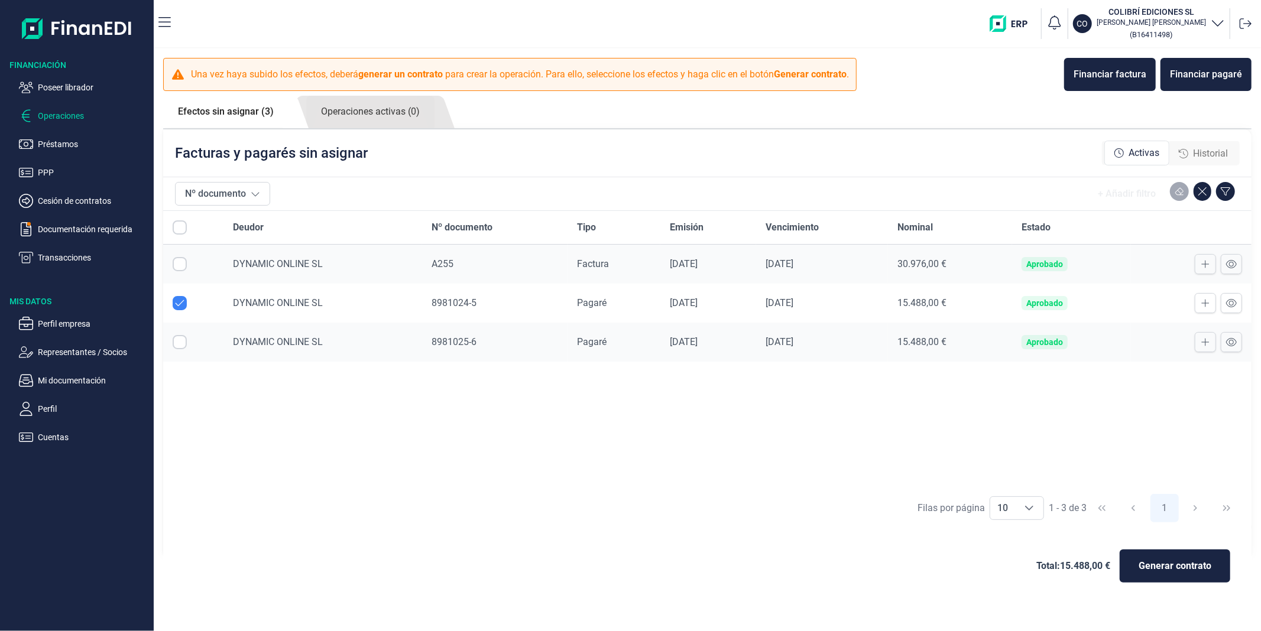
click at [182, 342] on input "Row Selected null" at bounding box center [180, 342] width 14 height 14
checkbox input "true"
click at [185, 303] on input "Row Unselected null" at bounding box center [180, 303] width 14 height 14
checkbox input "false"
click at [175, 339] on input "Row Unselected null" at bounding box center [180, 342] width 14 height 14
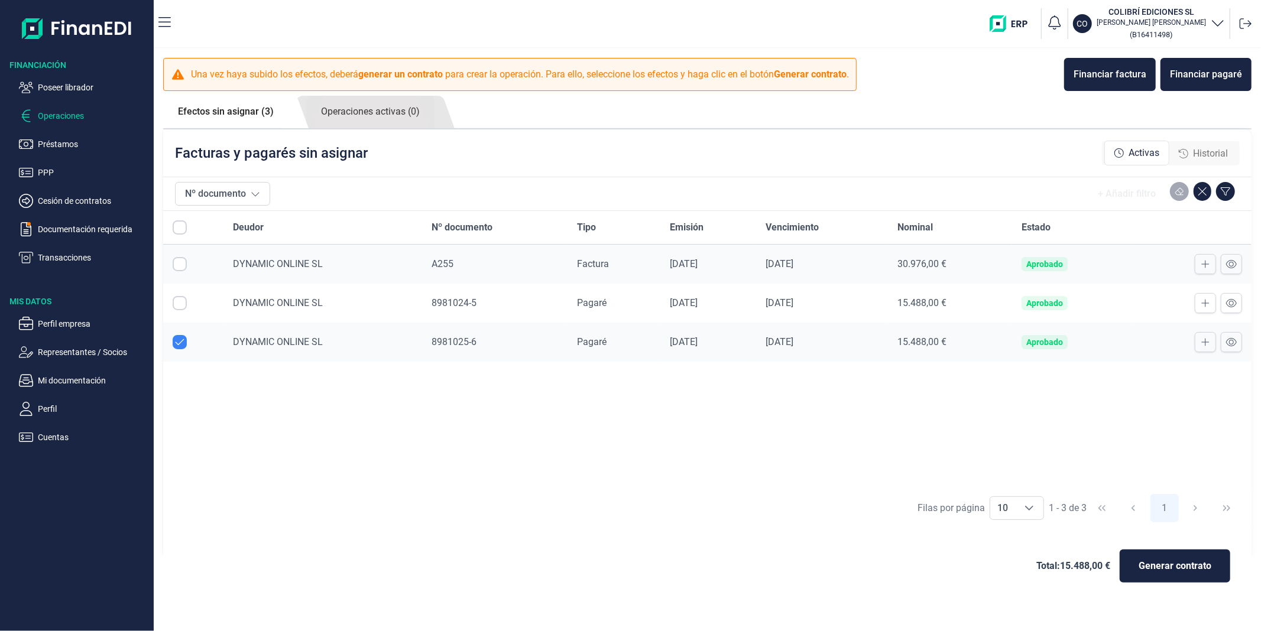
checkbox input "false"
click at [38, 114] on p "Operaciones" at bounding box center [93, 116] width 111 height 14
click at [343, 115] on link "Operaciones activas (0)" at bounding box center [370, 112] width 128 height 33
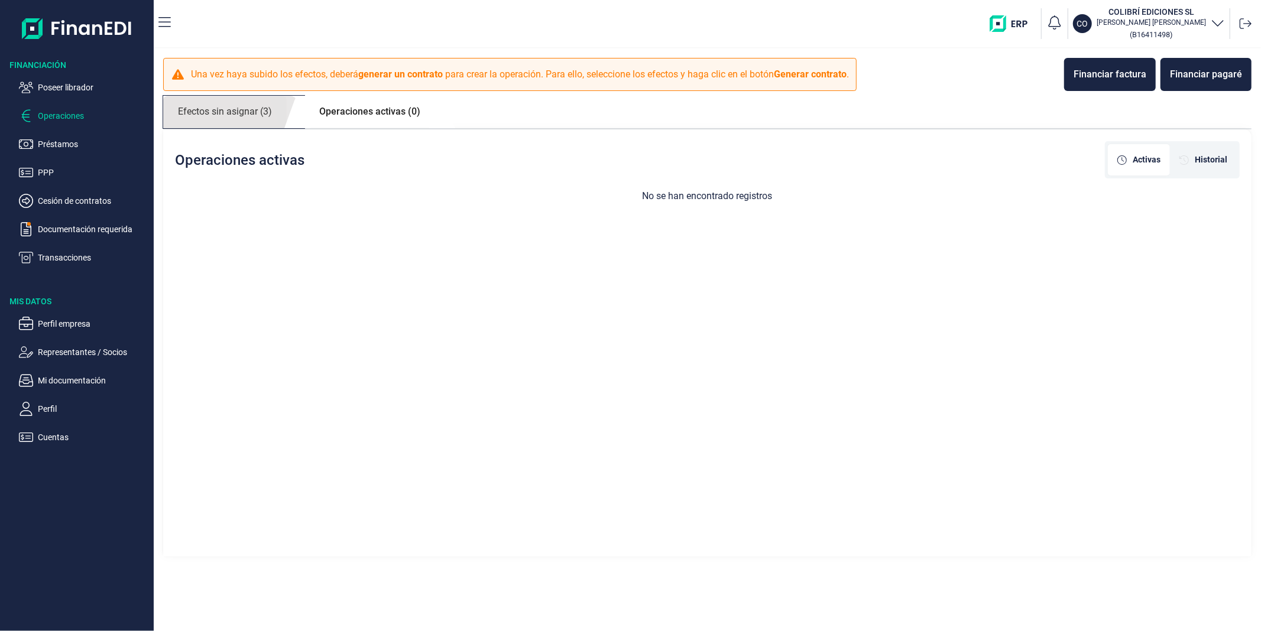
click at [233, 110] on link "Efectos sin asignar (3)" at bounding box center [225, 112] width 124 height 33
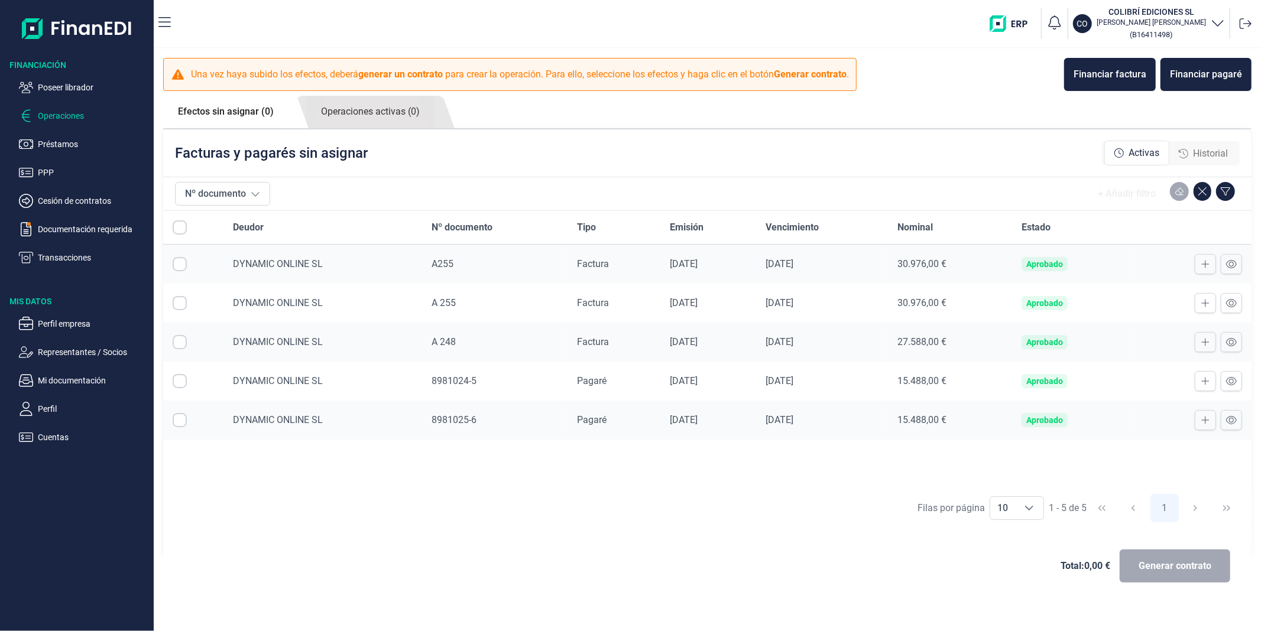
checkbox input "true"
click at [186, 267] on input "Row Unselected null" at bounding box center [180, 264] width 14 height 14
checkbox input "false"
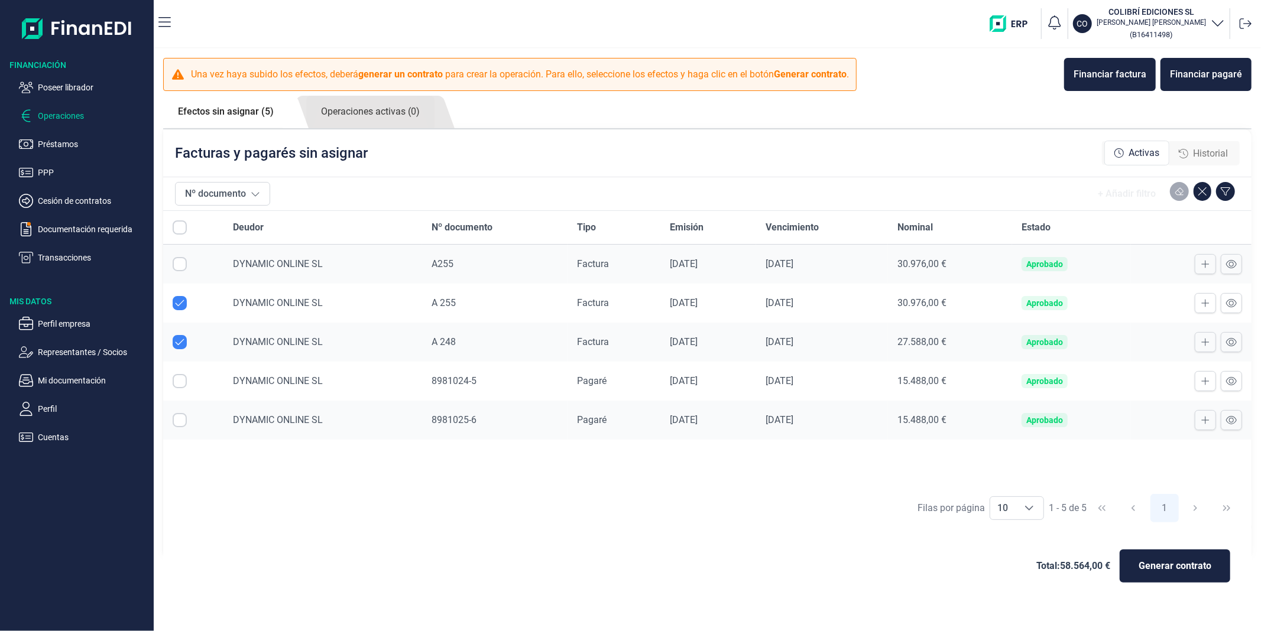
click at [174, 294] on td at bounding box center [193, 303] width 60 height 39
drag, startPoint x: 175, startPoint y: 309, endPoint x: 184, endPoint y: 299, distance: 13.8
click at [177, 309] on input "Row Unselected null" at bounding box center [180, 303] width 14 height 14
checkbox input "false"
click at [186, 340] on input "Row Unselected null" at bounding box center [180, 342] width 14 height 14
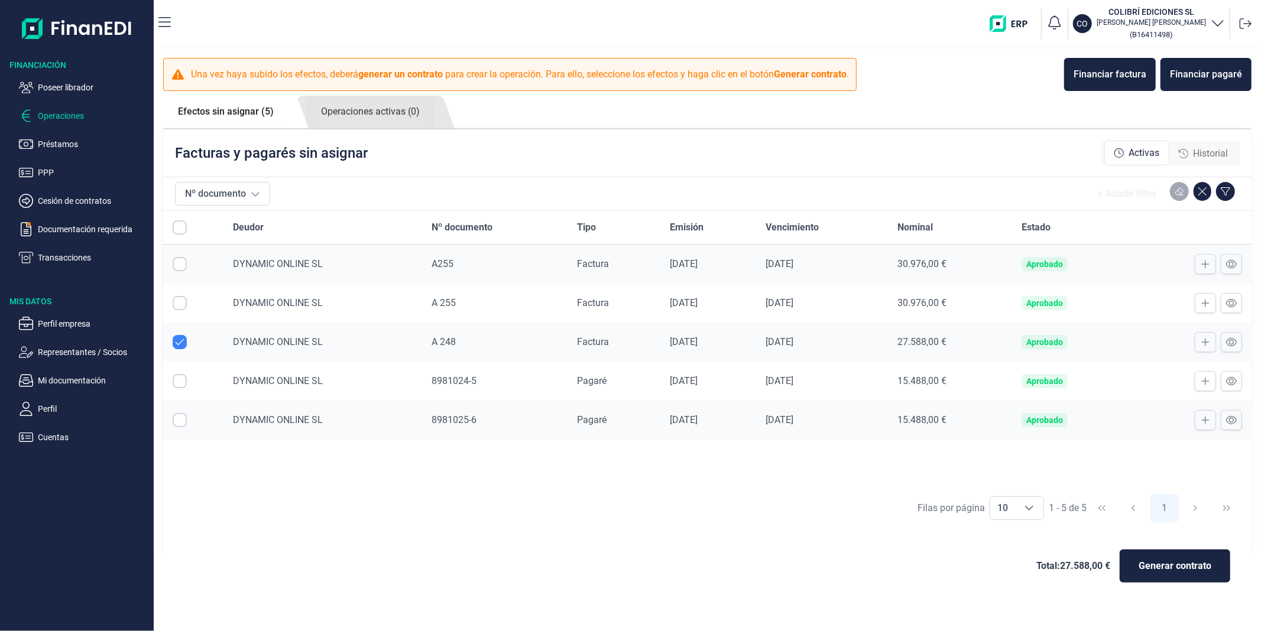
checkbox input "false"
click at [1232, 378] on icon at bounding box center [1231, 381] width 11 height 9
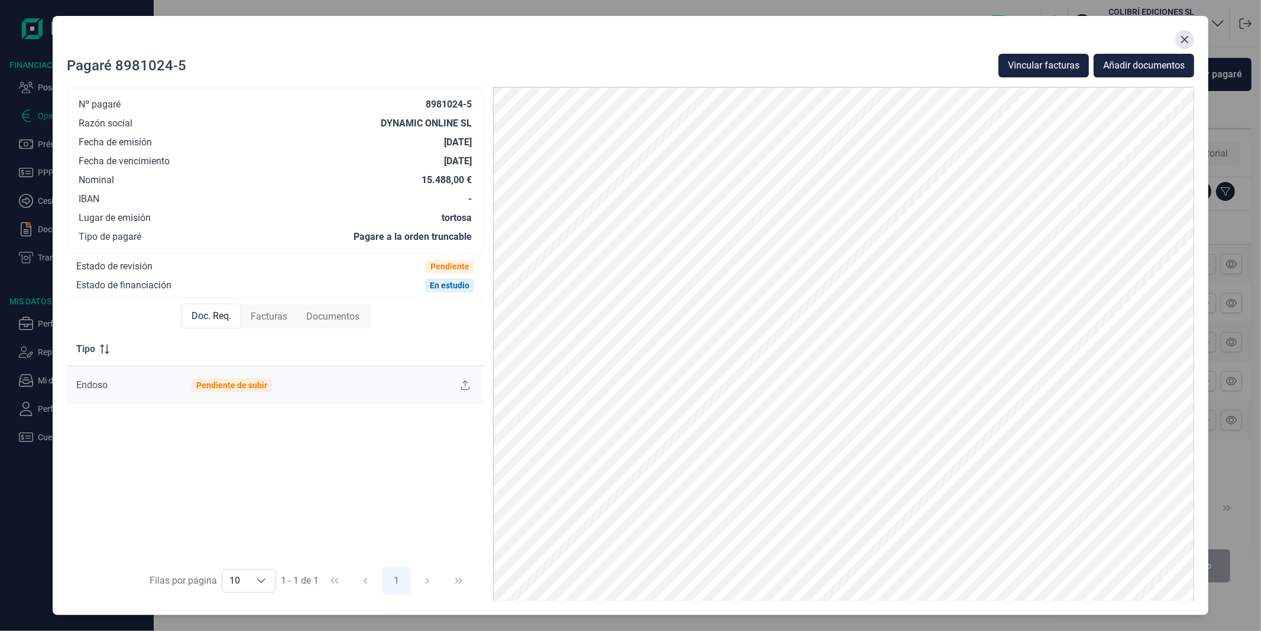
click at [1188, 40] on icon "Close" at bounding box center [1184, 39] width 9 height 9
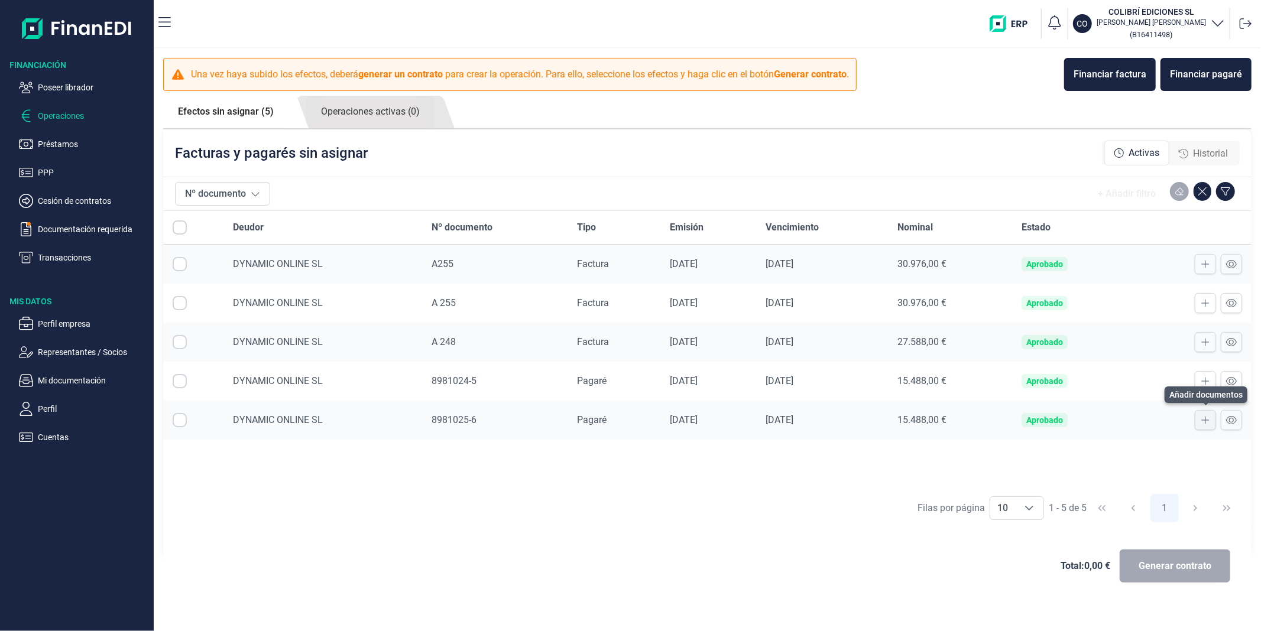
click at [1214, 420] on button at bounding box center [1205, 420] width 21 height 20
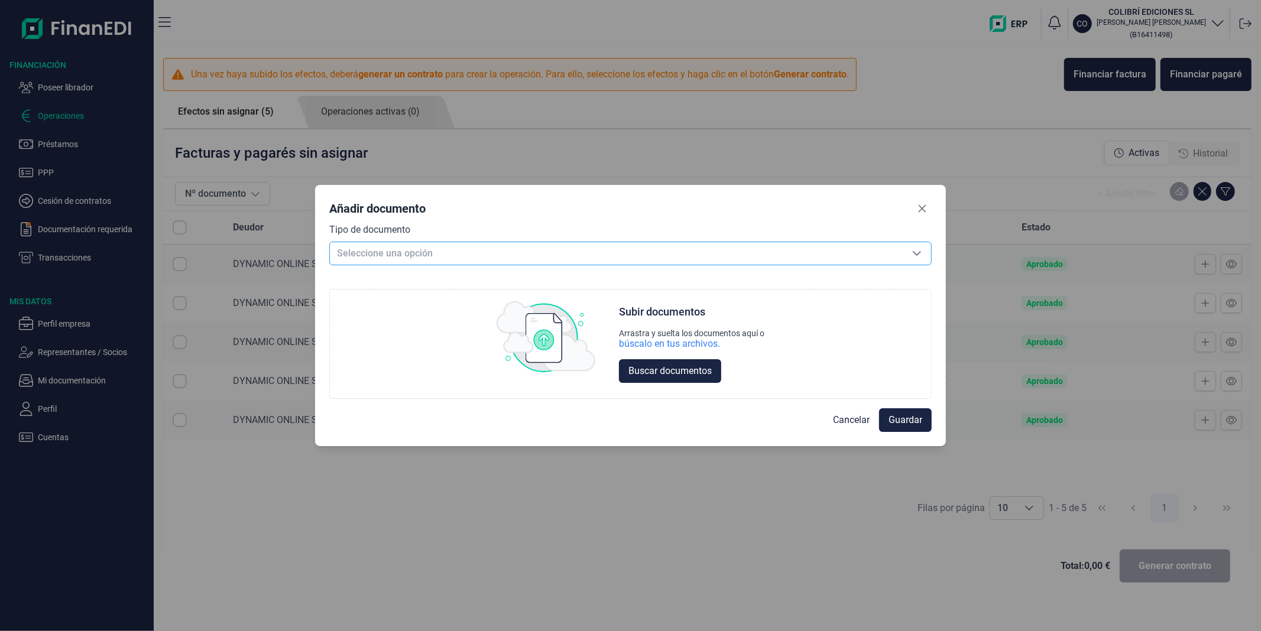
click at [909, 252] on div "Seleccione una opción" at bounding box center [917, 253] width 28 height 22
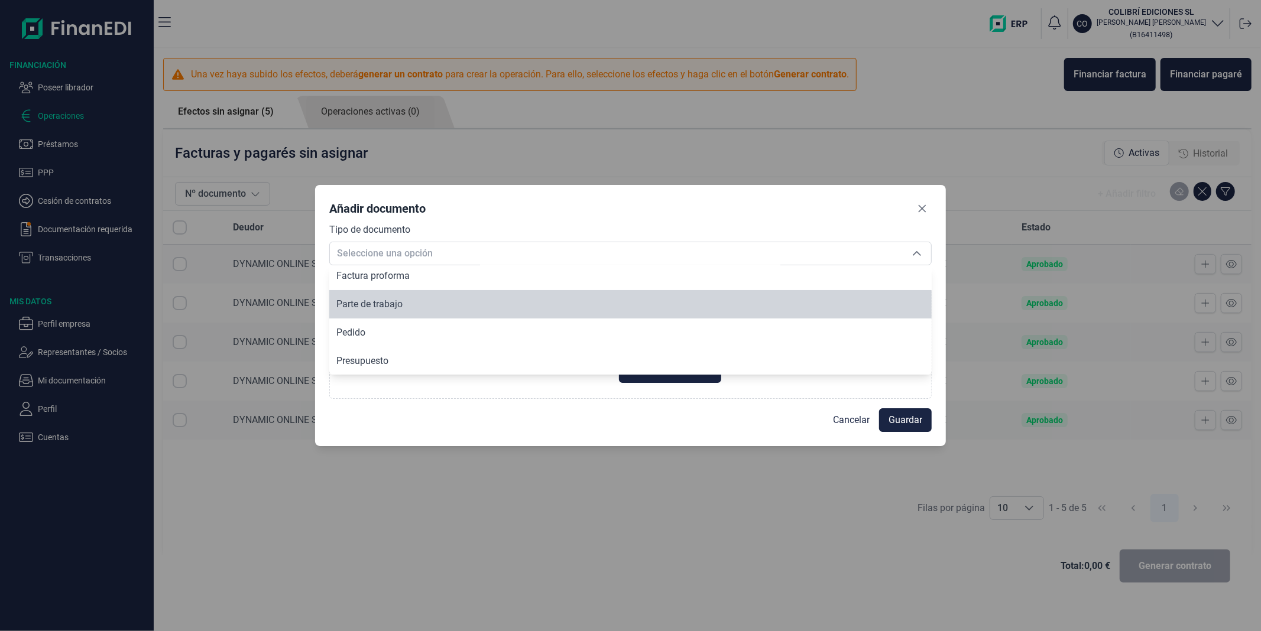
scroll to position [142, 0]
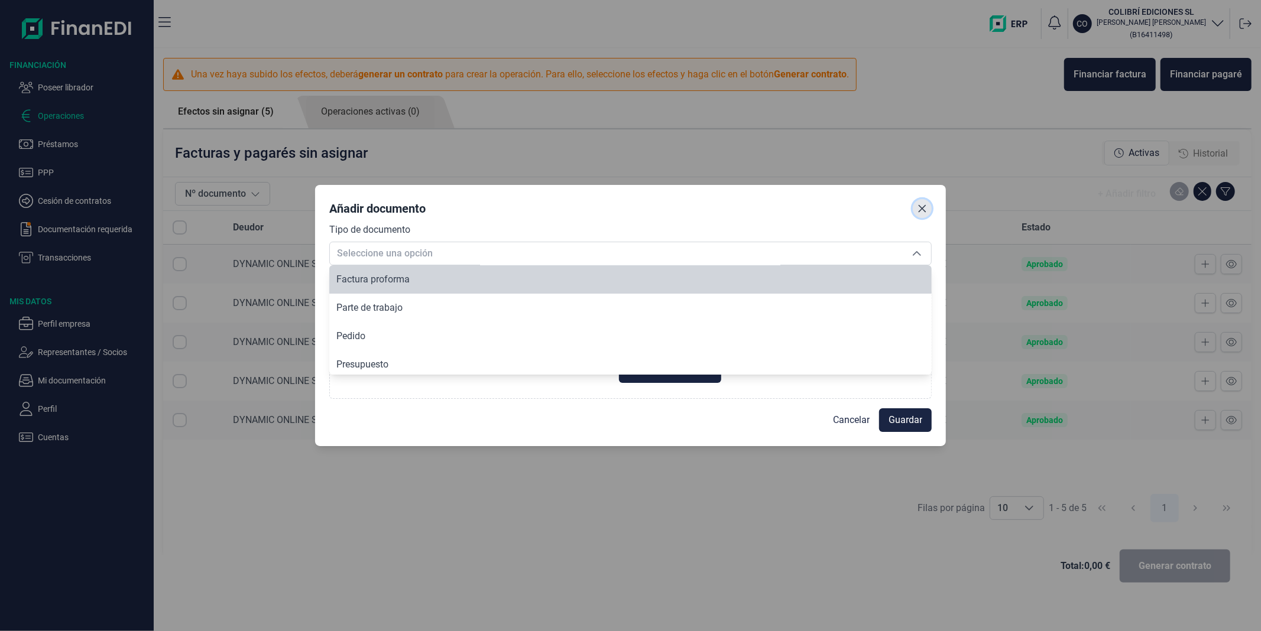
click at [920, 209] on icon "Close" at bounding box center [921, 208] width 9 height 9
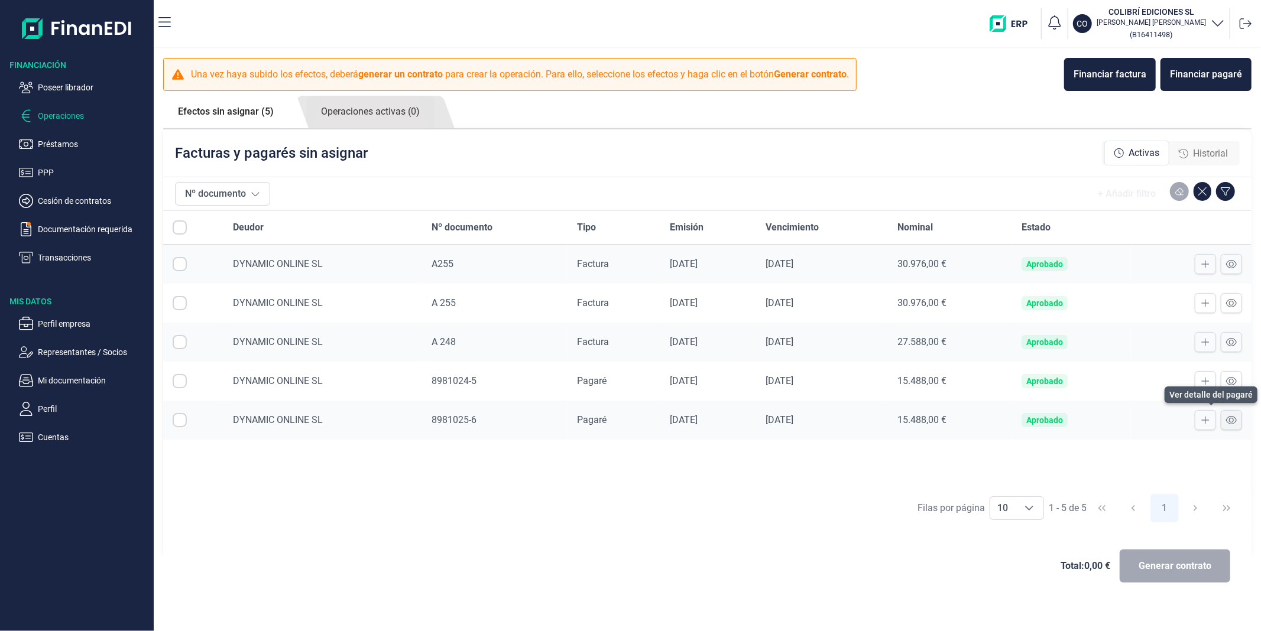
click at [1228, 421] on icon at bounding box center [1231, 420] width 11 height 9
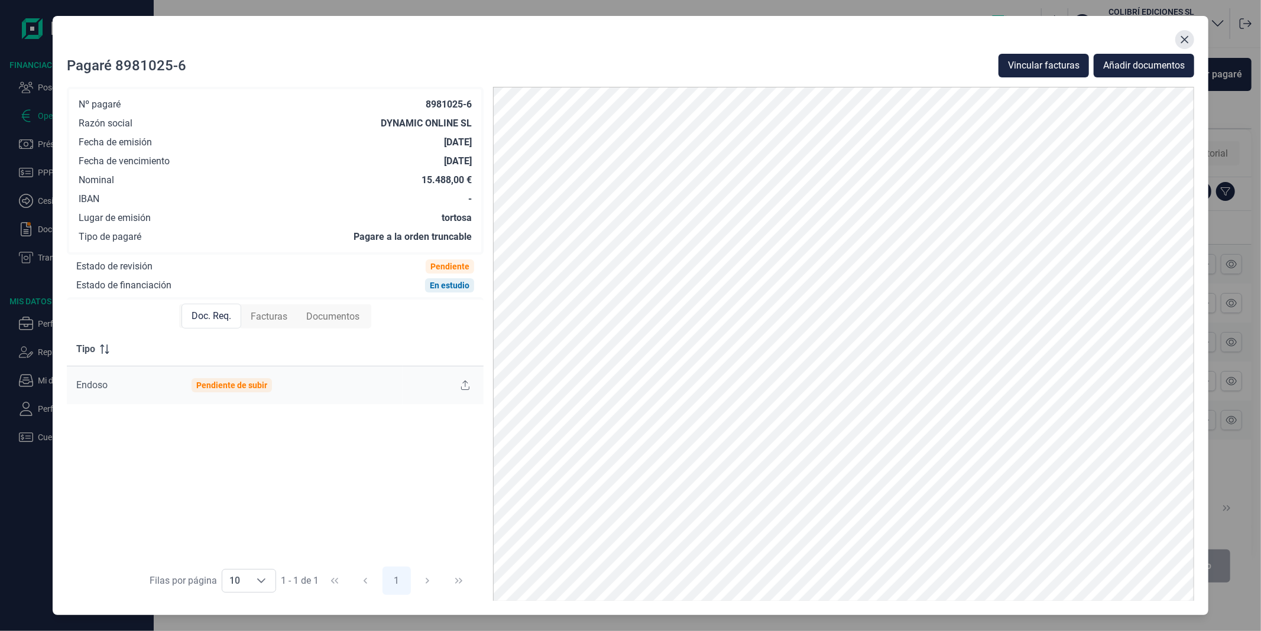
click at [1185, 41] on icon "Close" at bounding box center [1184, 39] width 9 height 9
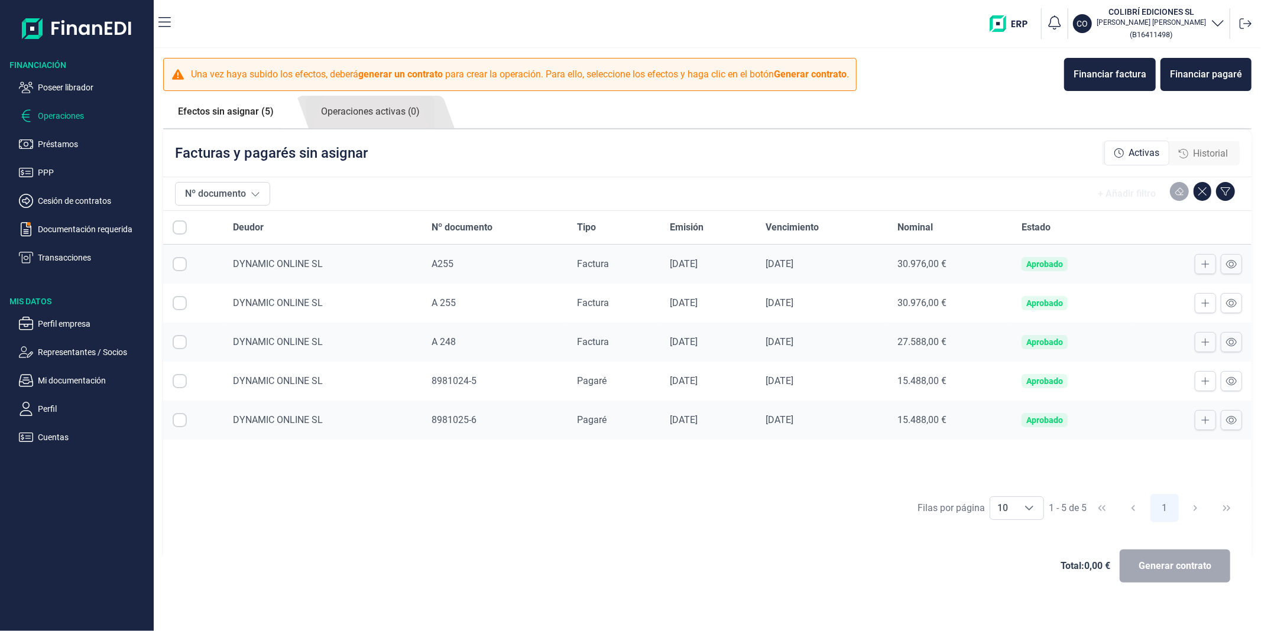
click at [675, 514] on div "Filas por página 10 10 10 1 - 5 de 5 1" at bounding box center [707, 508] width 1088 height 41
drag, startPoint x: 329, startPoint y: 258, endPoint x: 234, endPoint y: 264, distance: 95.3
click at [234, 264] on div "DYNAMIC ONLINE SL" at bounding box center [323, 264] width 180 height 14
drag, startPoint x: 227, startPoint y: 262, endPoint x: 329, endPoint y: 259, distance: 101.7
click at [329, 259] on td "DYNAMIC ONLINE SL" at bounding box center [322, 265] width 199 height 40
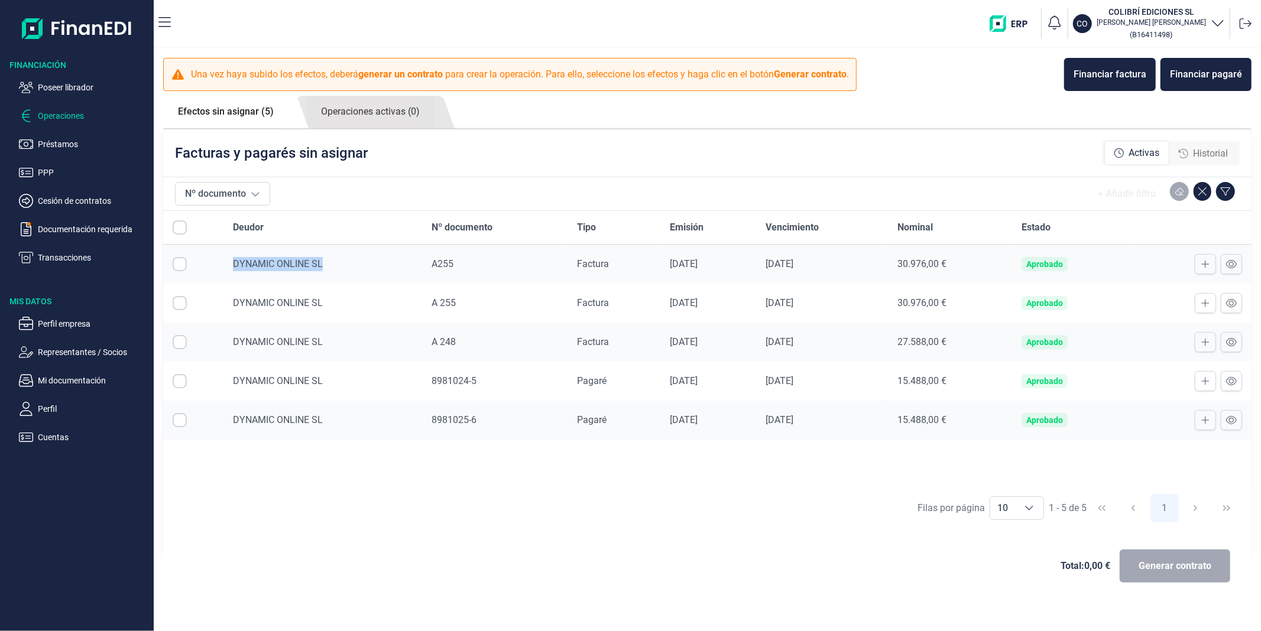
copy span "DYNAMIC ONLINE SL"
